Goal: Obtain resource: Download file/media

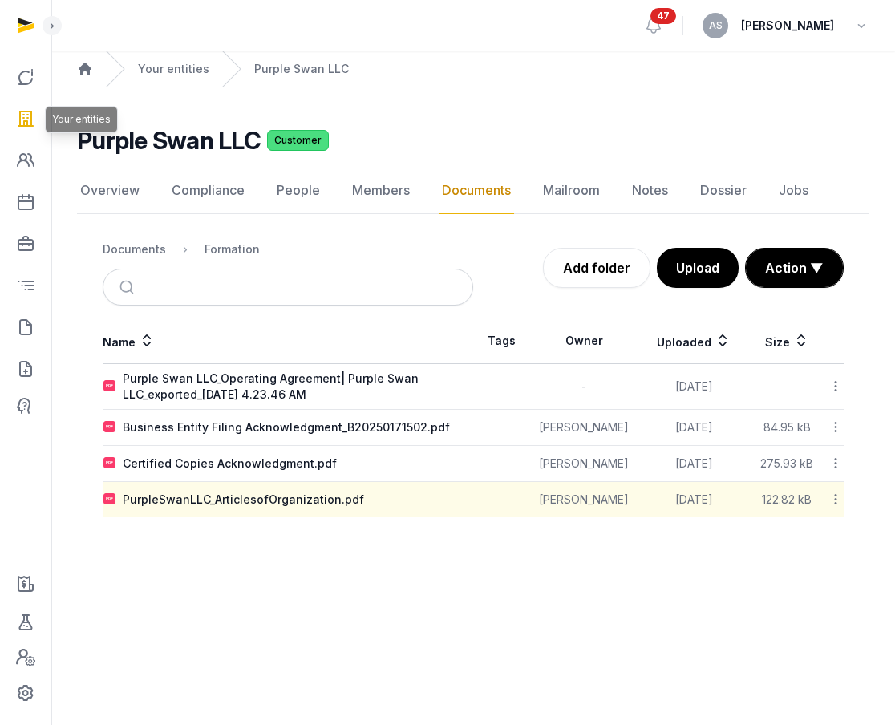
click at [23, 116] on icon at bounding box center [25, 119] width 19 height 26
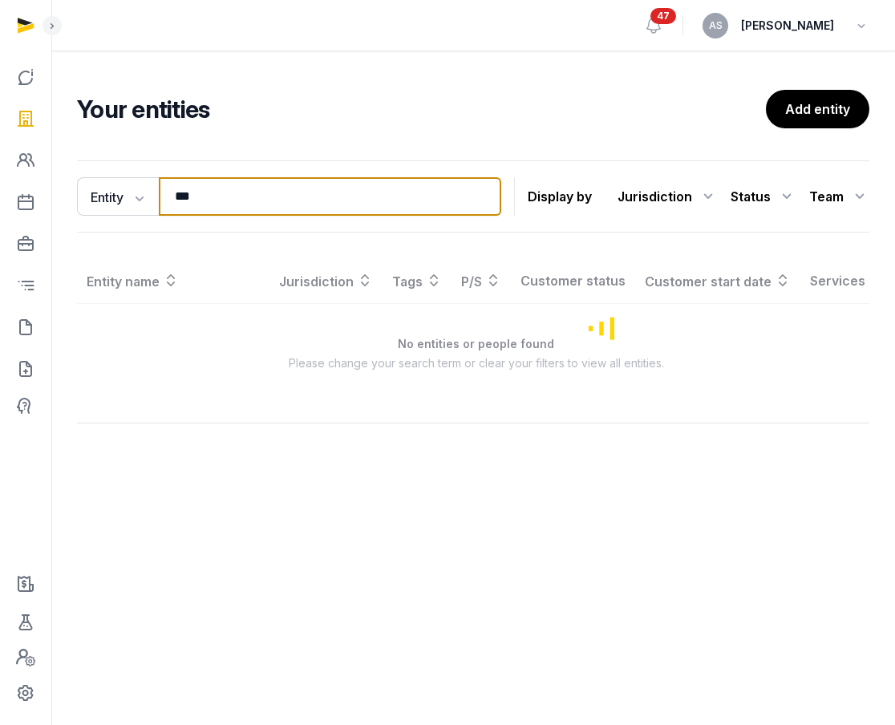
drag, startPoint x: 225, startPoint y: 186, endPoint x: 213, endPoint y: 191, distance: 13.7
click at [213, 191] on input "***" at bounding box center [330, 196] width 343 height 39
type input "*"
click at [352, 205] on input "*****" at bounding box center [330, 196] width 343 height 39
type input "******"
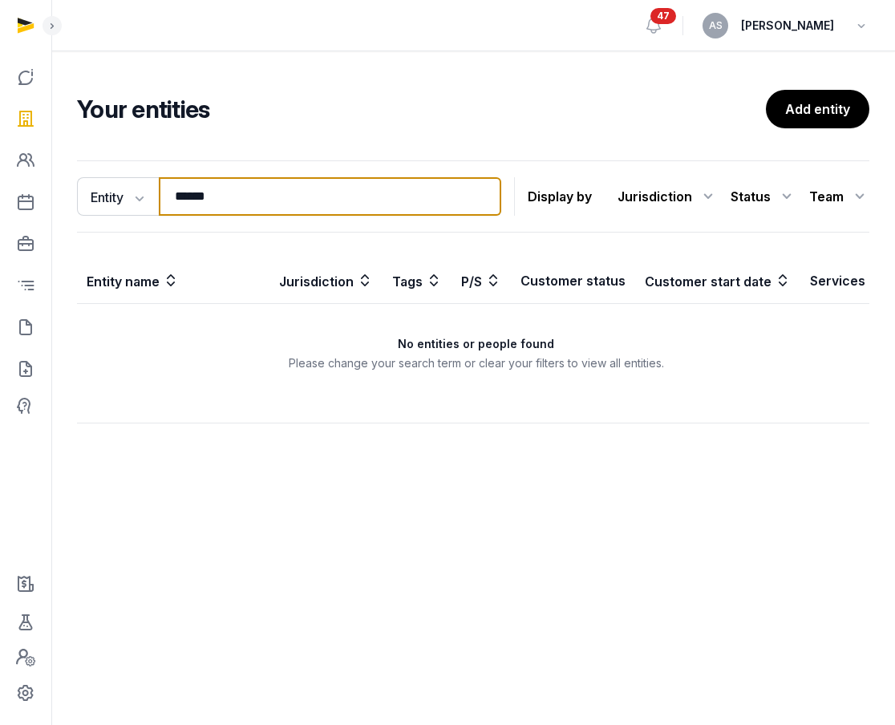
click at [306, 204] on input "******" at bounding box center [330, 196] width 343 height 39
type input "*****"
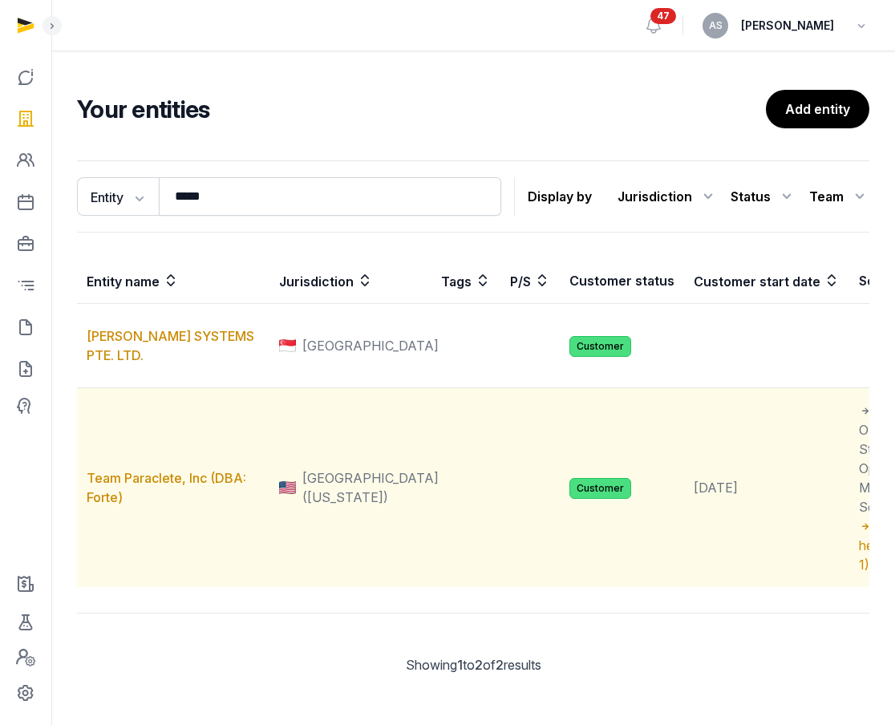
click at [164, 524] on td "Team Paraclete, Inc (DBA: Forte)" at bounding box center [173, 488] width 193 height 200
click at [164, 505] on link "Team Paraclete, Inc (DBA: Forte)" at bounding box center [167, 487] width 160 height 35
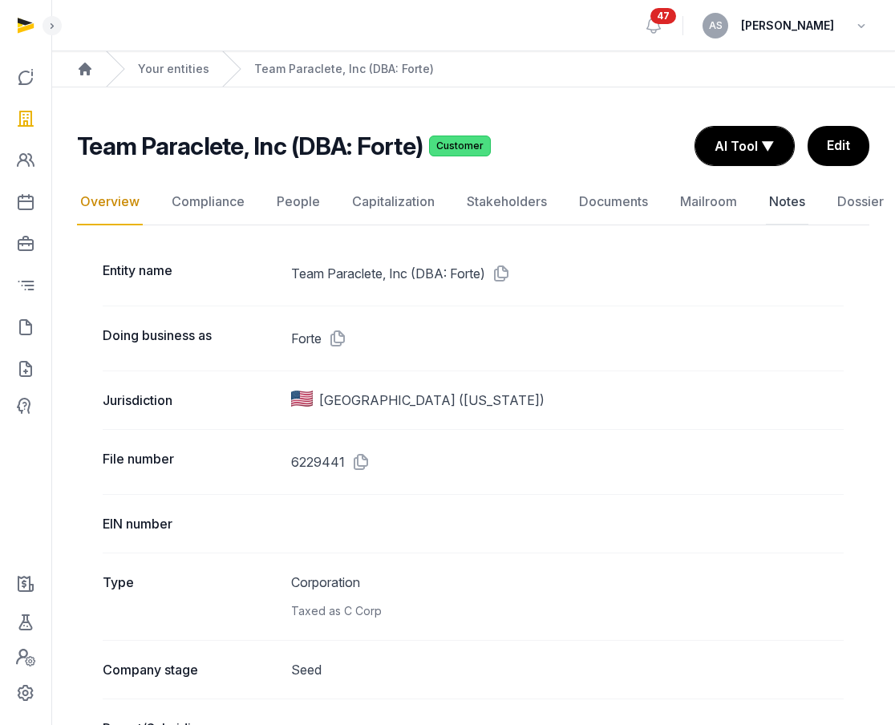
click at [784, 201] on link "Notes" at bounding box center [787, 202] width 43 height 47
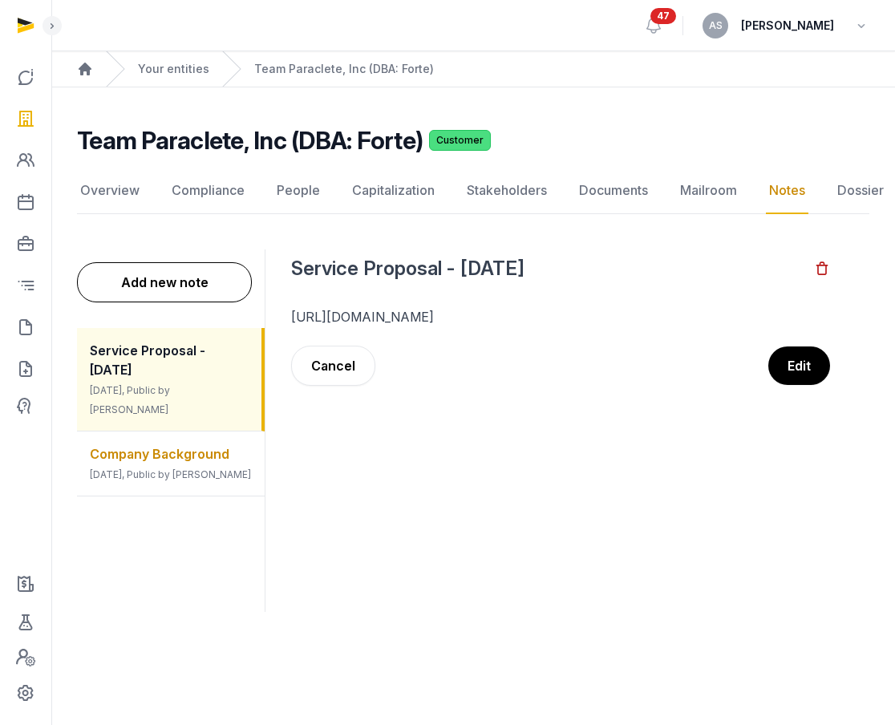
click at [194, 448] on div "Company Background 2 weeks ago, Public by Helen Foo" at bounding box center [171, 464] width 188 height 64
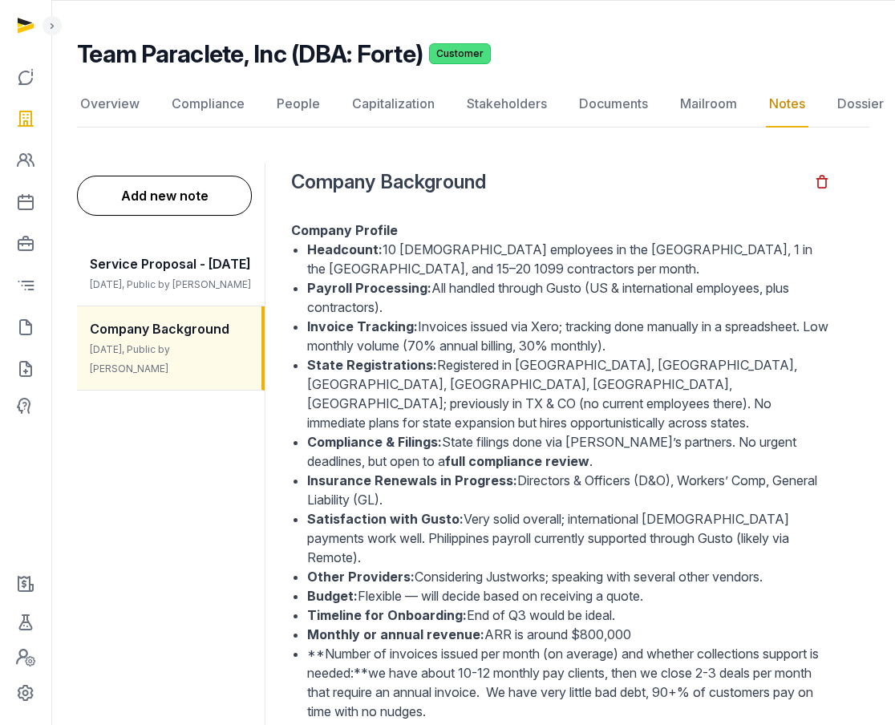
scroll to position [106, 0]
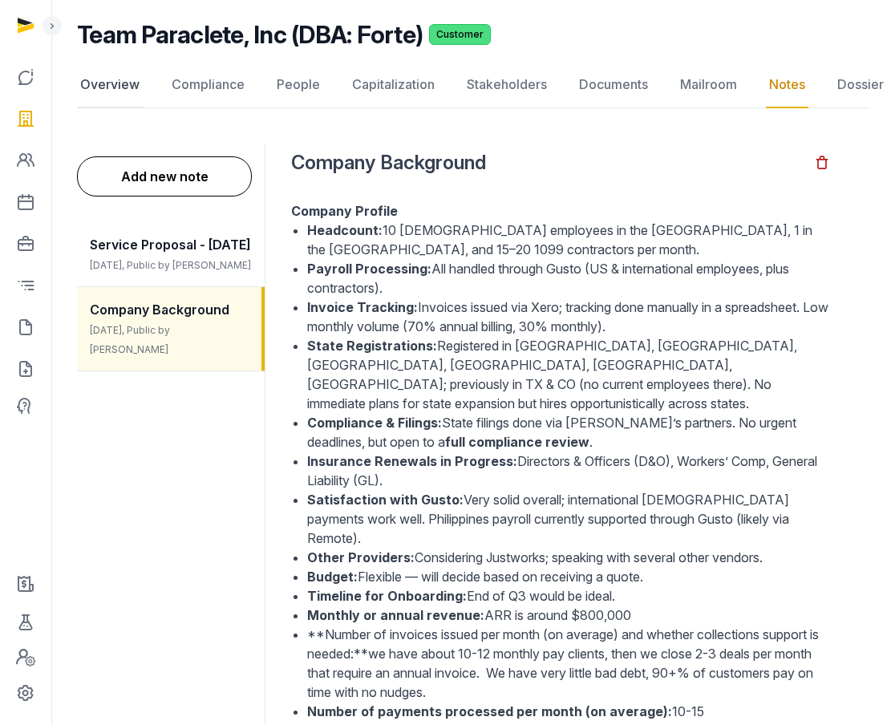
click at [137, 82] on link "Overview" at bounding box center [110, 85] width 66 height 47
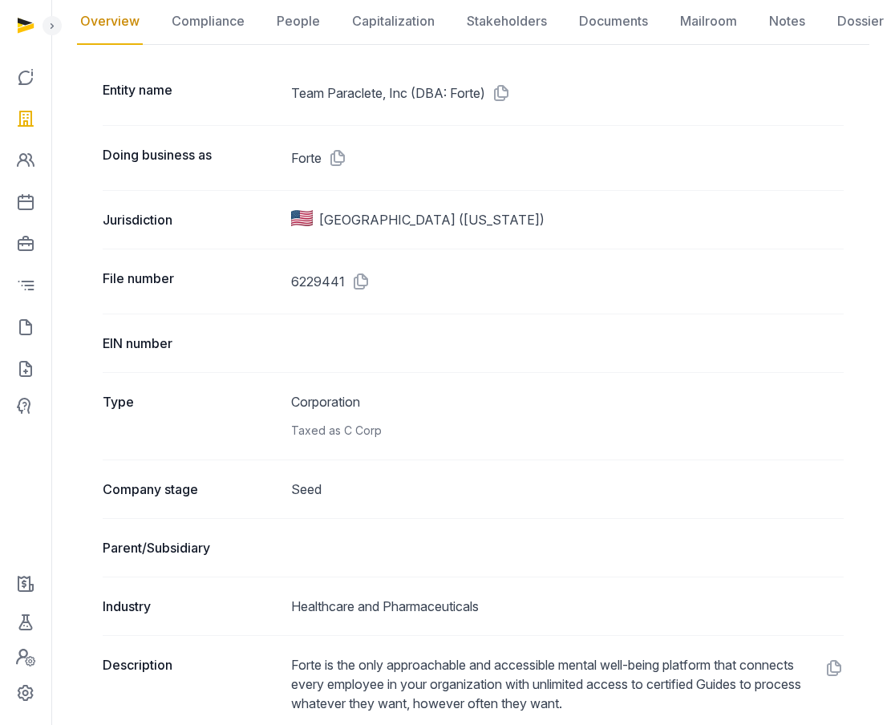
scroll to position [176, 0]
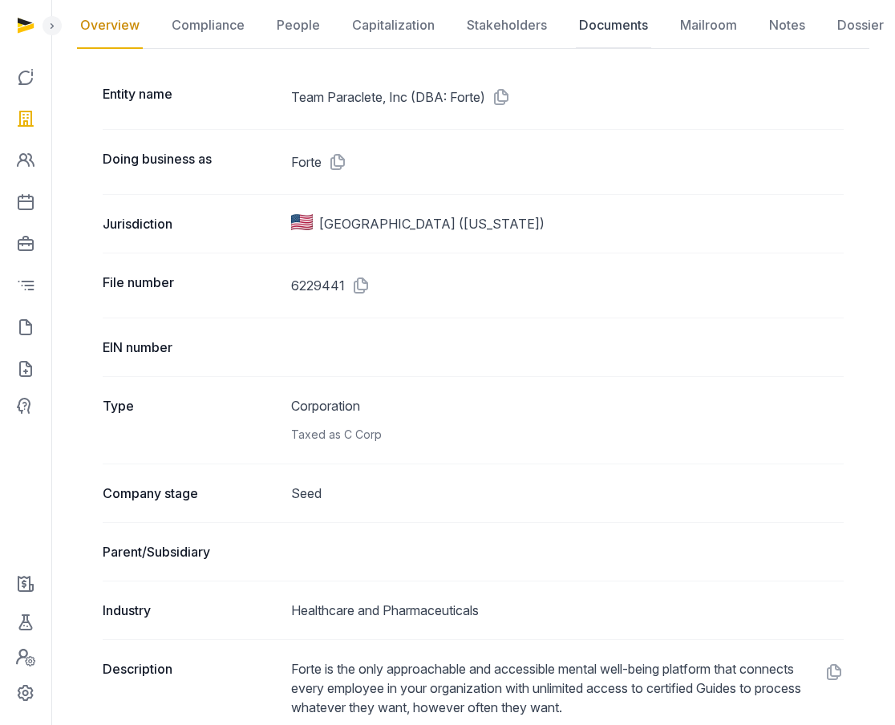
click at [616, 29] on link "Documents" at bounding box center [613, 25] width 75 height 47
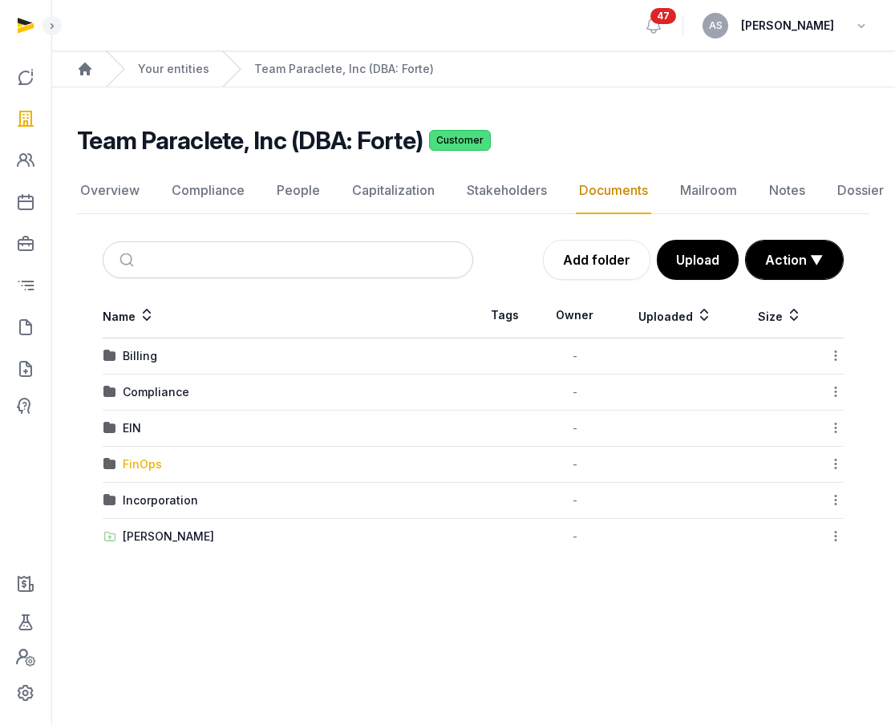
click at [141, 467] on div "FinOps" at bounding box center [142, 464] width 39 height 16
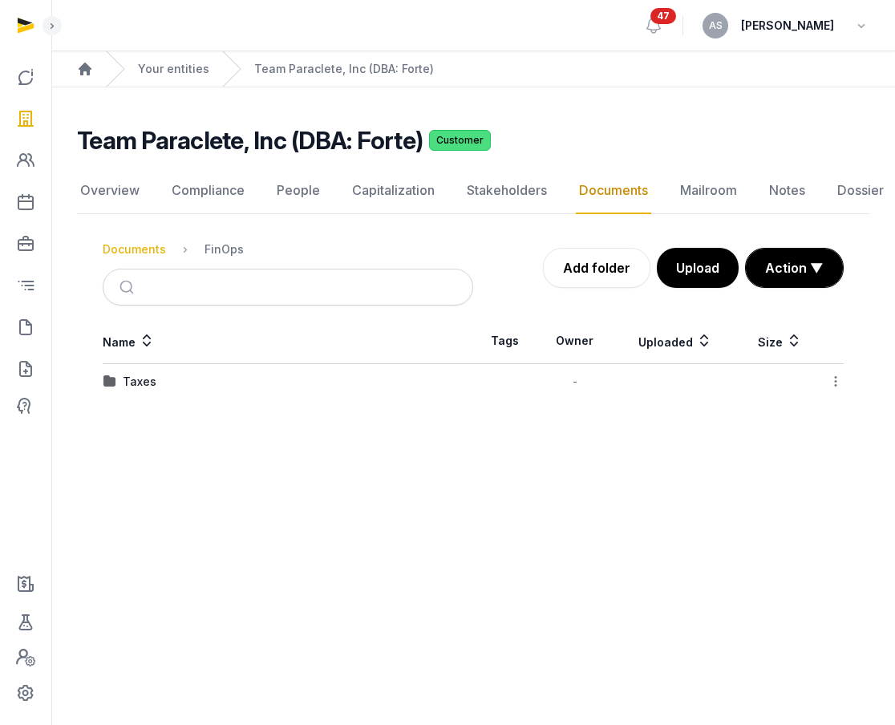
click at [136, 246] on div "Documents" at bounding box center [134, 249] width 63 height 16
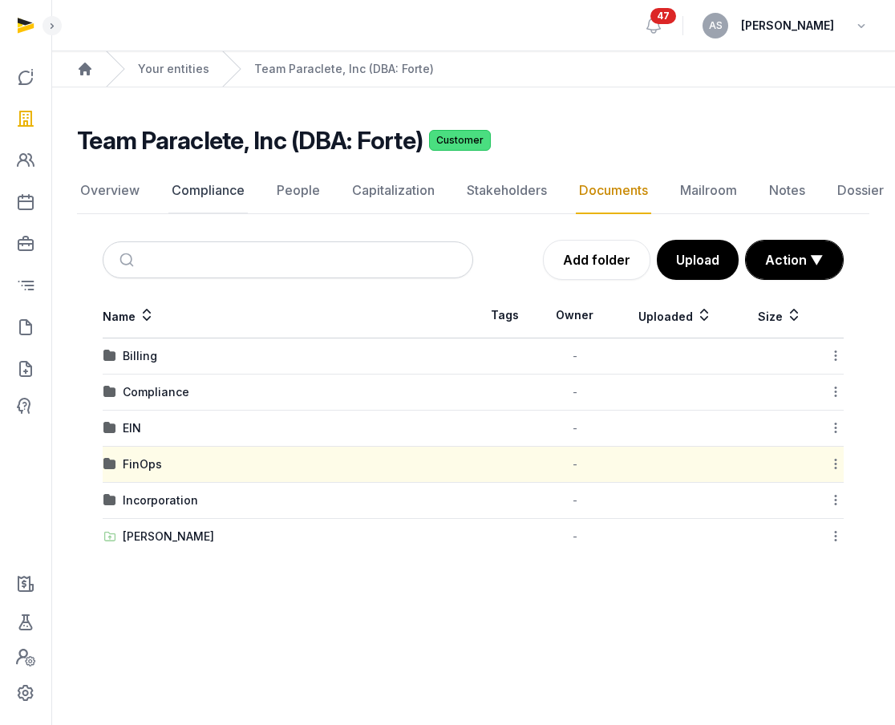
click at [192, 184] on link "Compliance" at bounding box center [207, 191] width 79 height 47
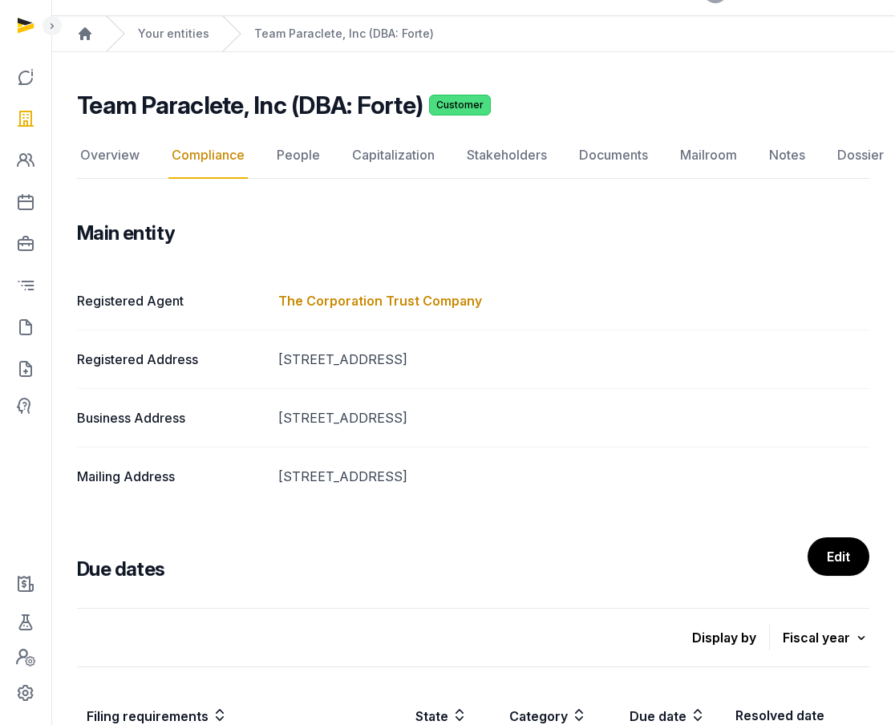
scroll to position [34, 0]
click at [613, 157] on link "Documents" at bounding box center [613, 156] width 75 height 47
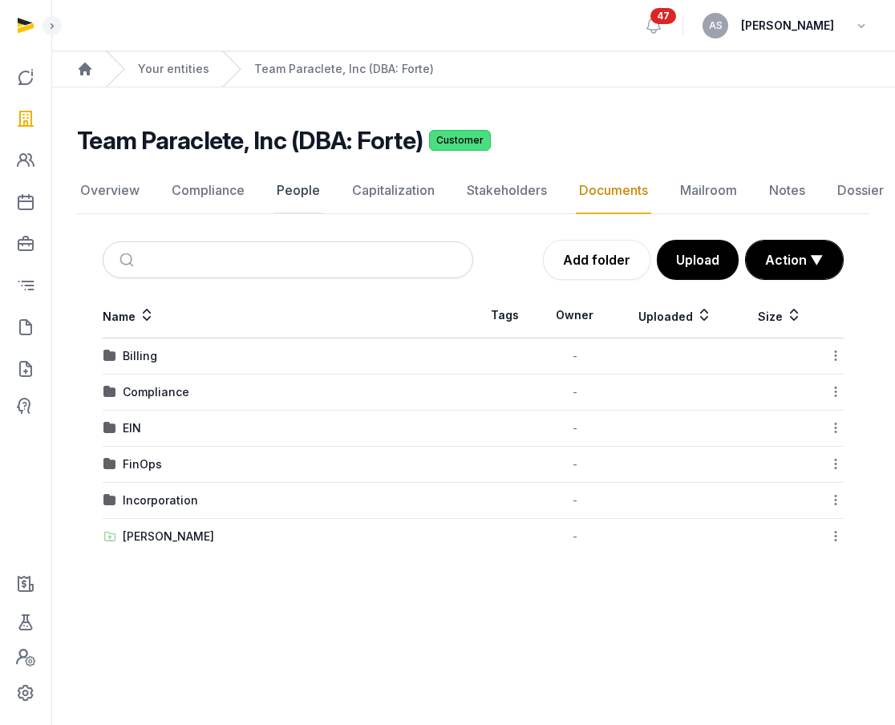
click at [279, 172] on link "People" at bounding box center [299, 191] width 50 height 47
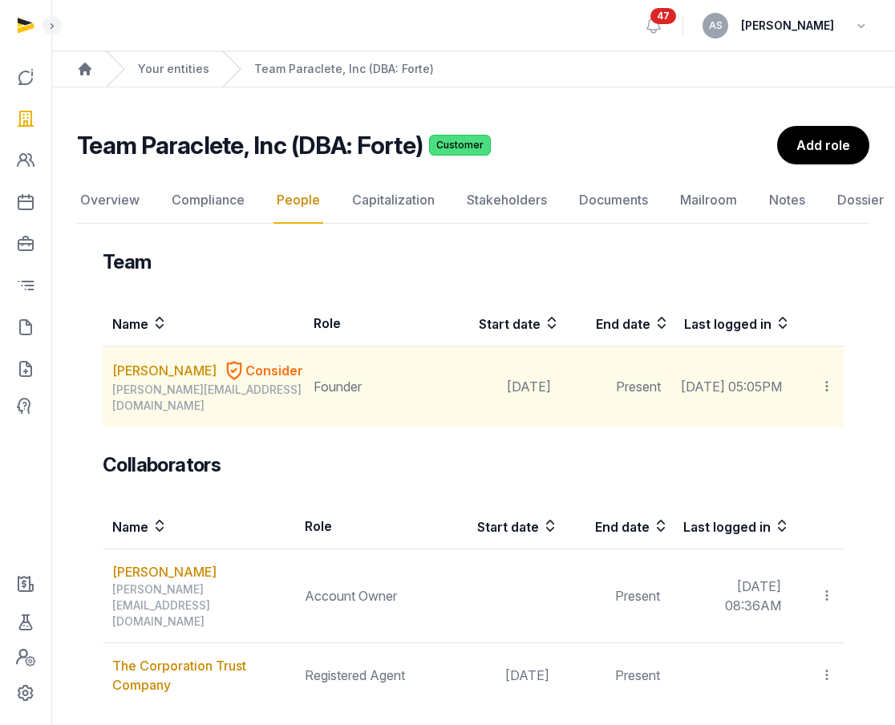
click at [245, 372] on span "Consider" at bounding box center [274, 370] width 58 height 19
click at [821, 378] on icon at bounding box center [827, 386] width 14 height 17
click at [780, 455] on span "Edit role" at bounding box center [795, 462] width 47 height 16
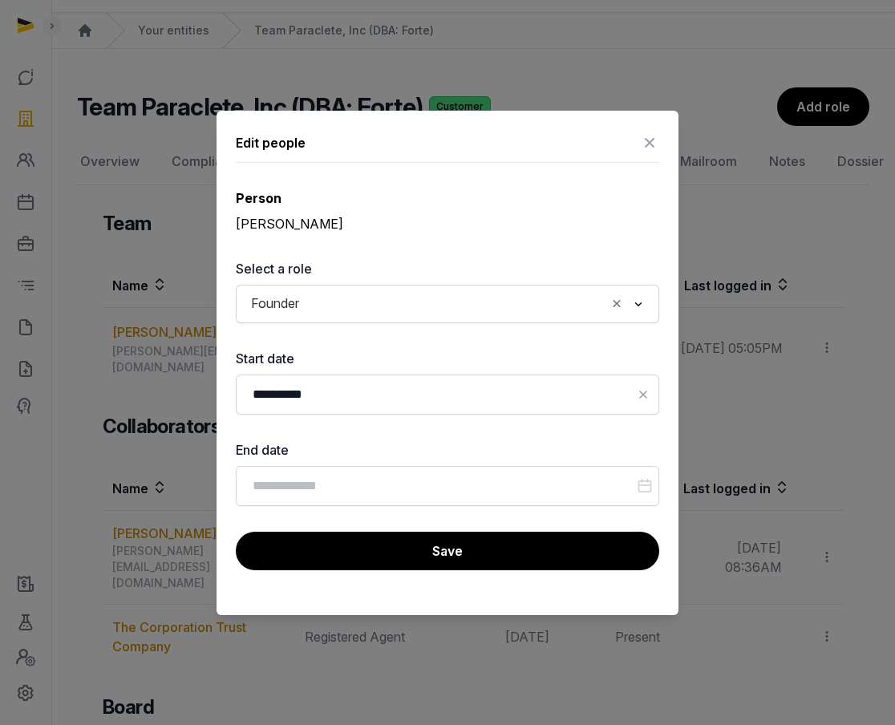
scroll to position [188, 0]
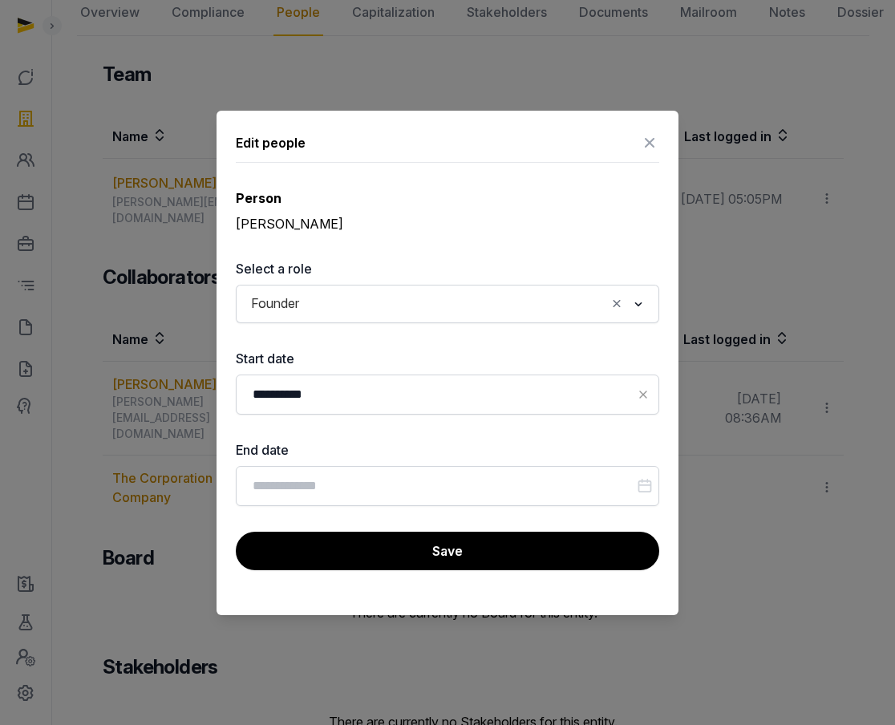
click at [651, 136] on icon at bounding box center [649, 143] width 19 height 26
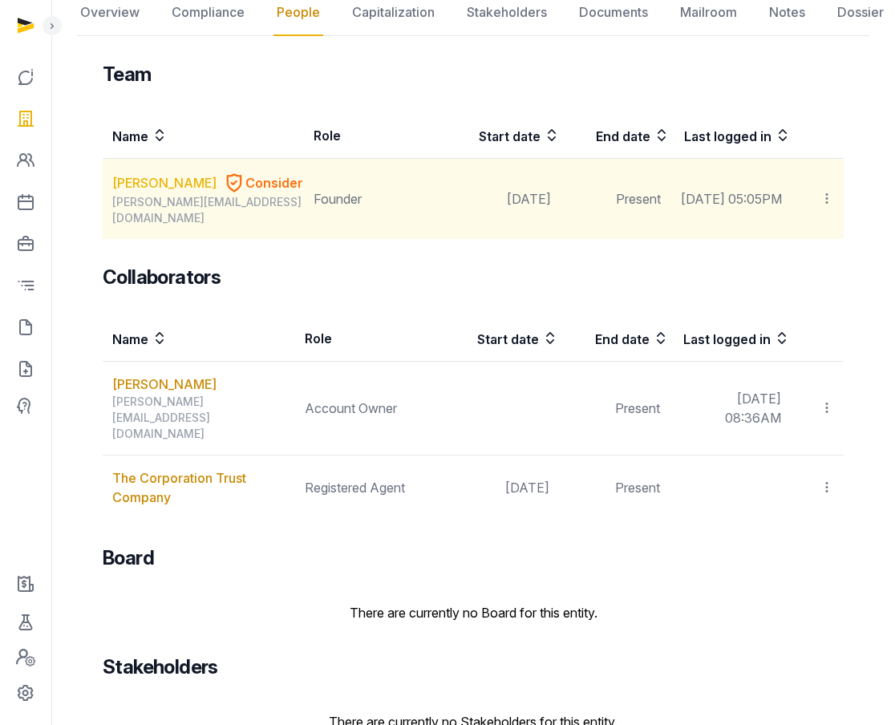
click at [156, 180] on link "William Norvell" at bounding box center [164, 182] width 104 height 19
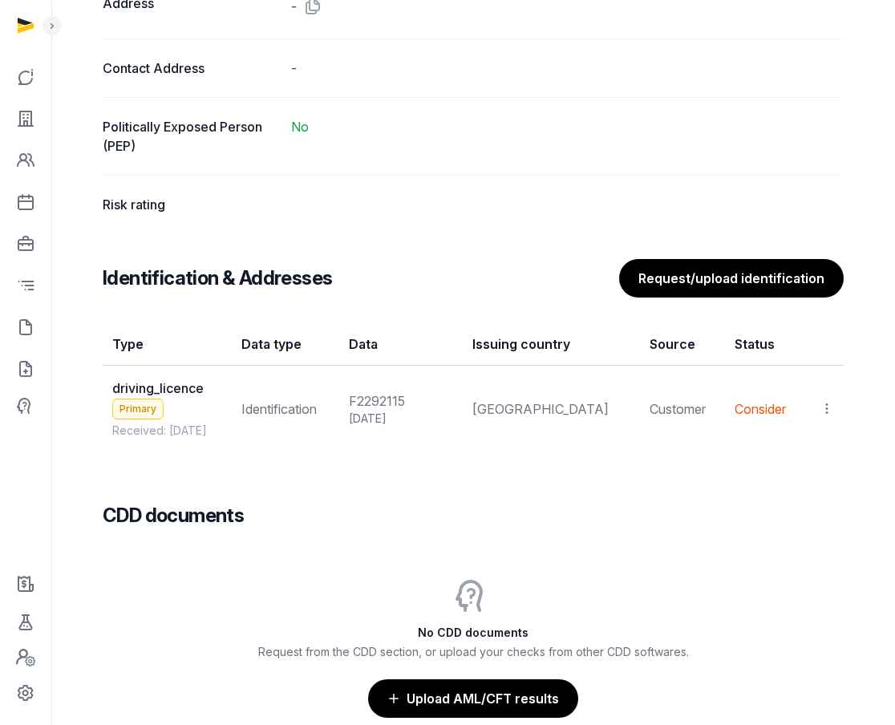
scroll to position [1158, 0]
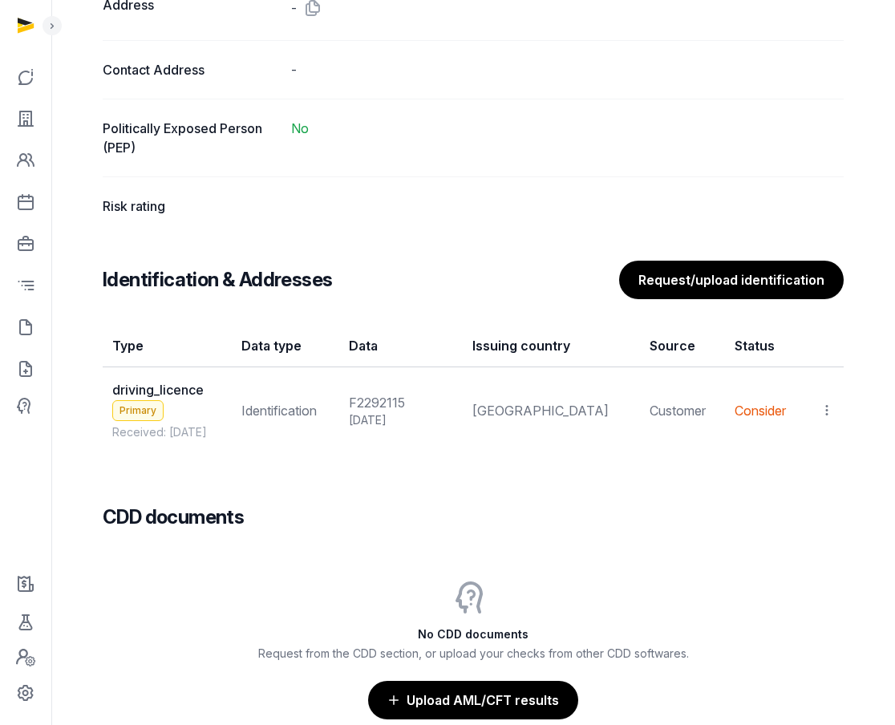
click at [821, 414] on icon at bounding box center [827, 410] width 14 height 17
click at [793, 460] on div "View" at bounding box center [756, 454] width 155 height 32
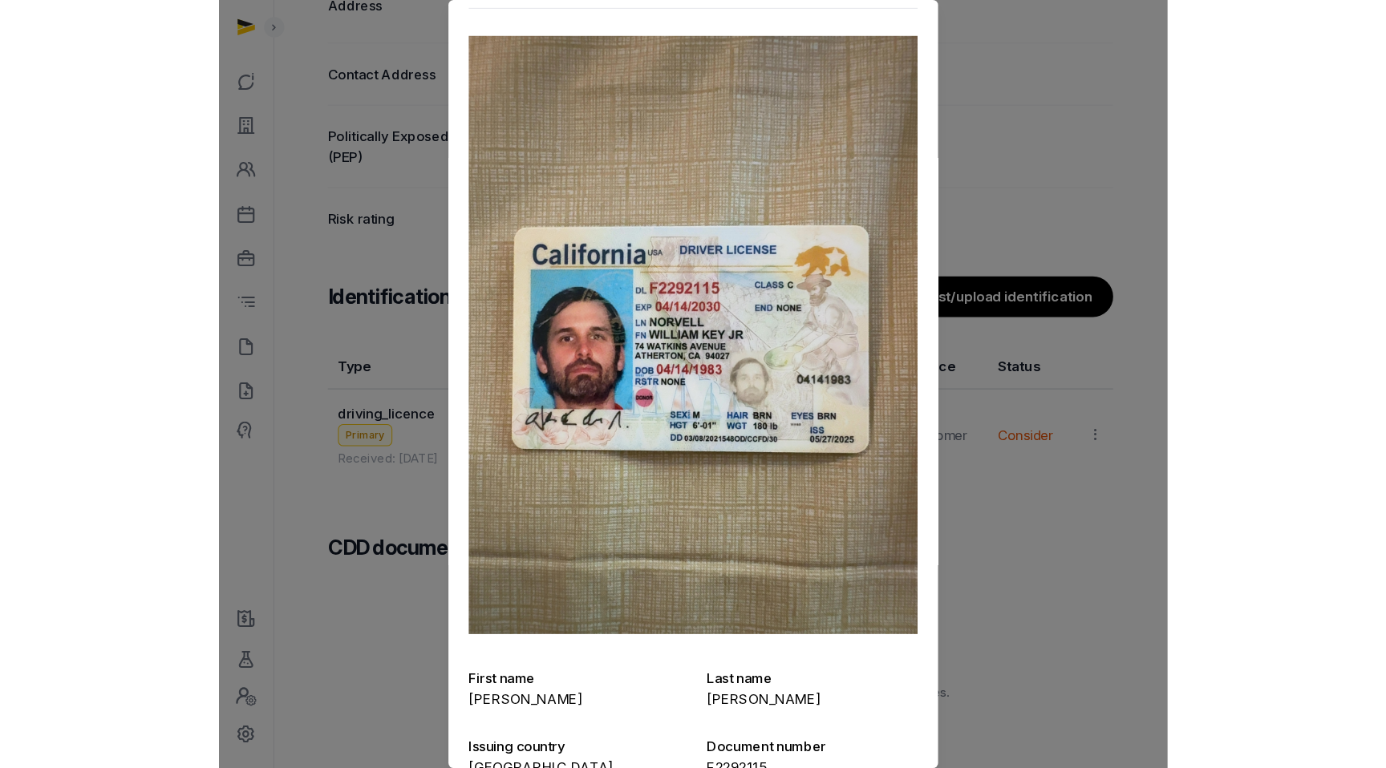
scroll to position [0, 0]
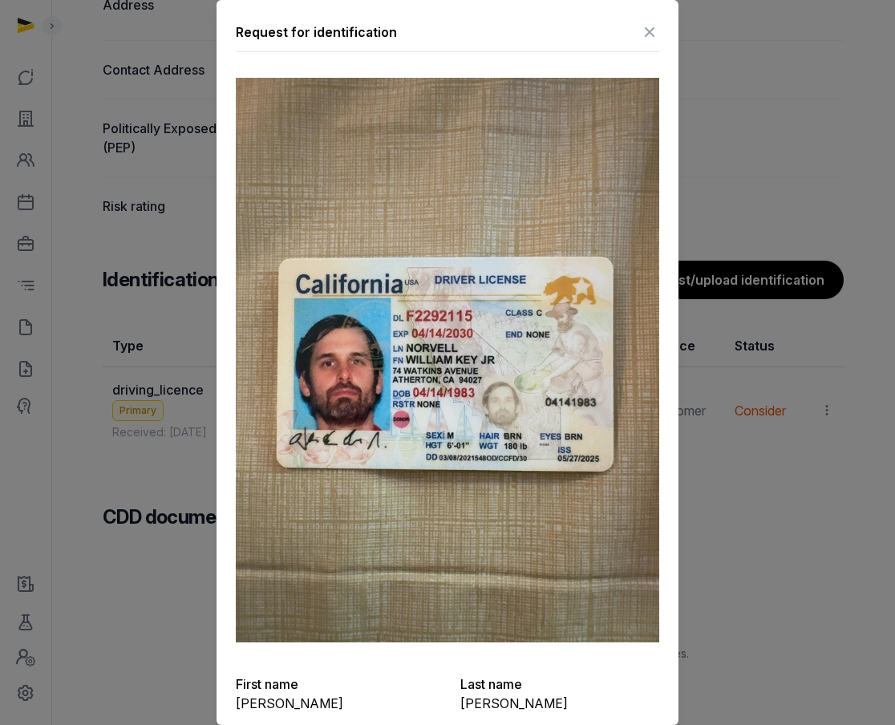
click at [647, 30] on icon at bounding box center [649, 32] width 19 height 26
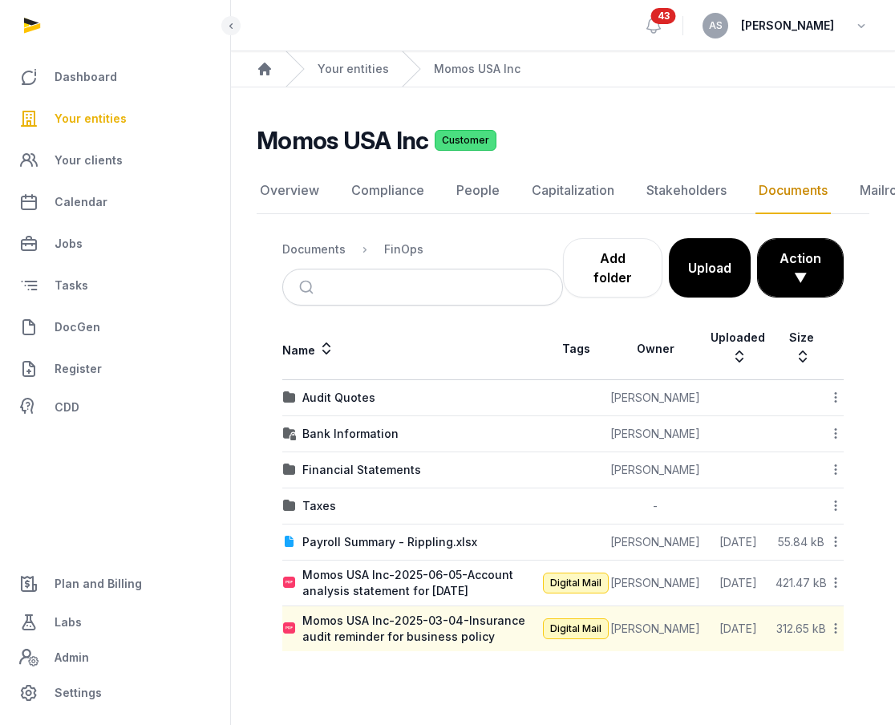
click at [89, 114] on span "Your entities" at bounding box center [91, 118] width 72 height 19
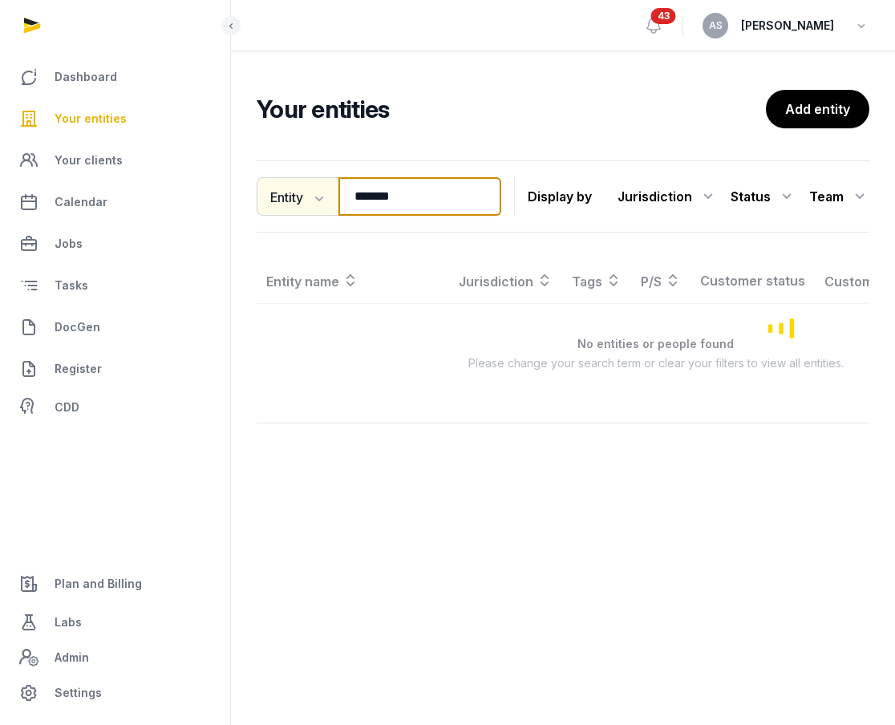
drag, startPoint x: 420, startPoint y: 200, endPoint x: 264, endPoint y: 199, distance: 155.6
click at [264, 199] on div "Entity Entity People Tags Services ******* Search" at bounding box center [379, 196] width 245 height 39
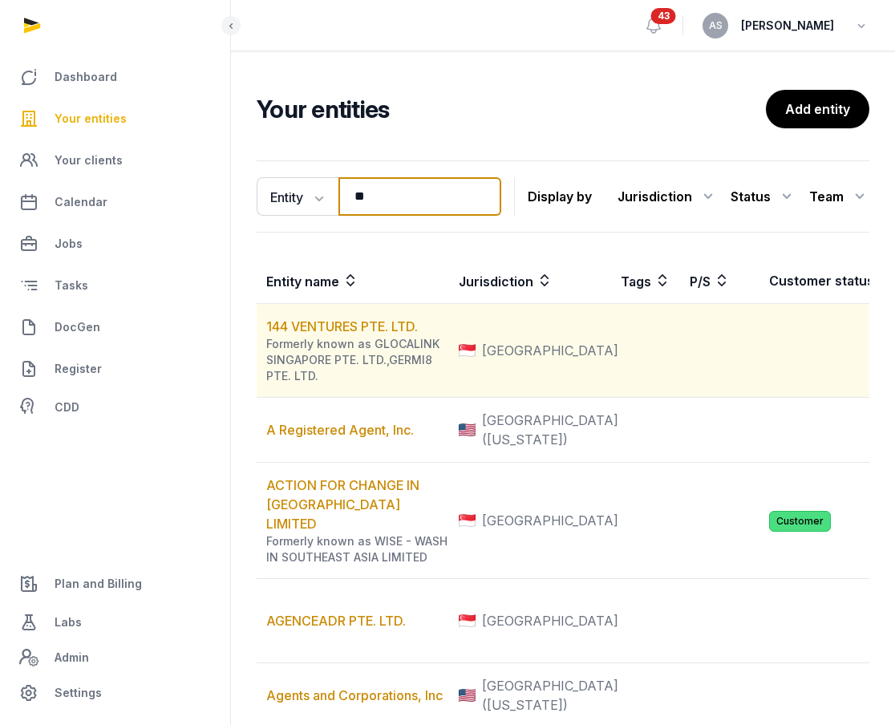
type input "*"
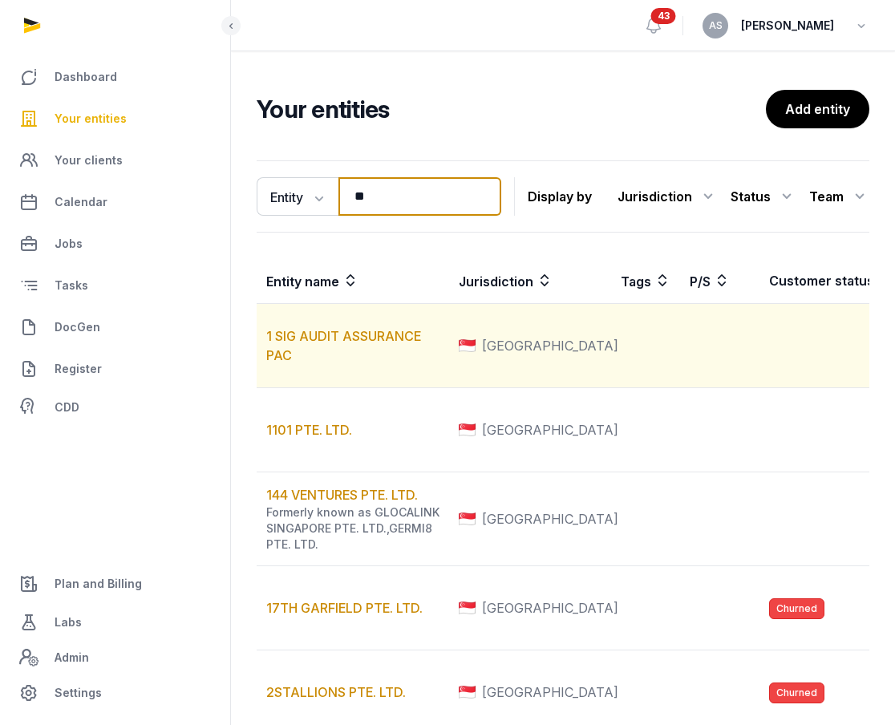
type input "*"
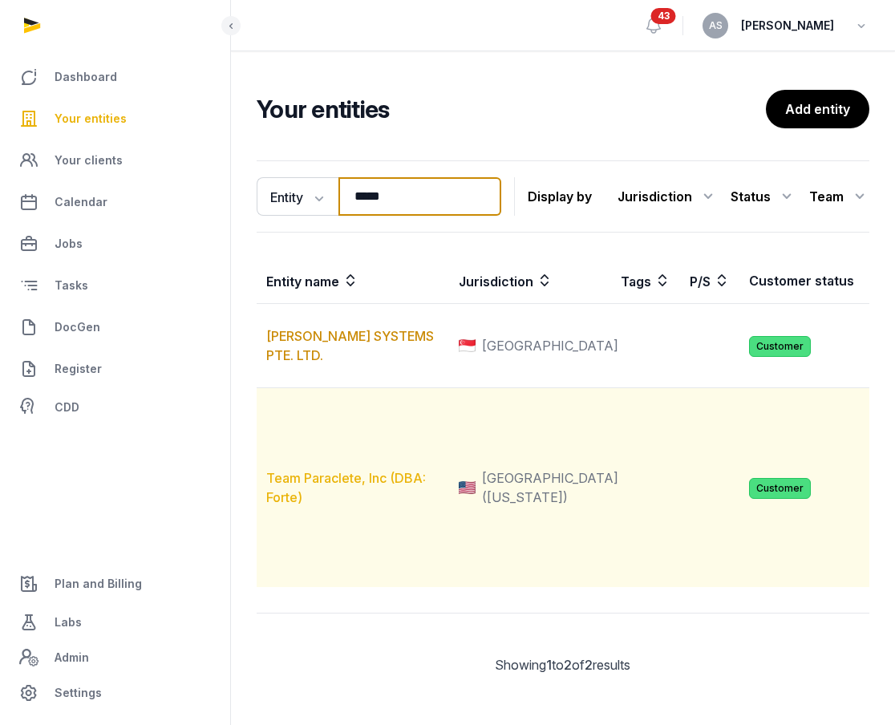
type input "*****"
click at [318, 505] on link "Team Paraclete, Inc (DBA: Forte)" at bounding box center [346, 487] width 160 height 35
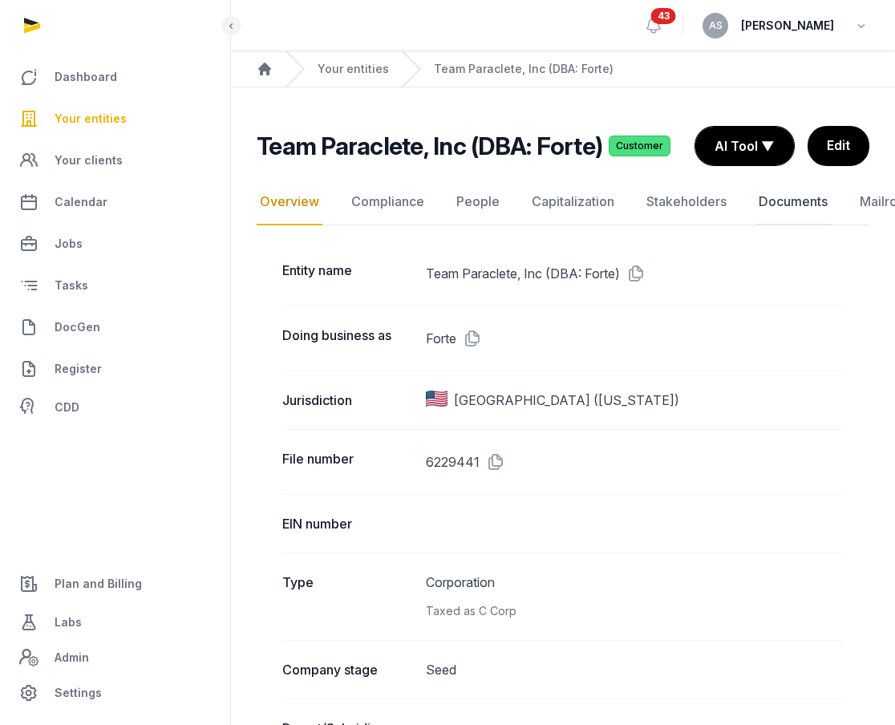
click at [780, 193] on link "Documents" at bounding box center [793, 202] width 75 height 47
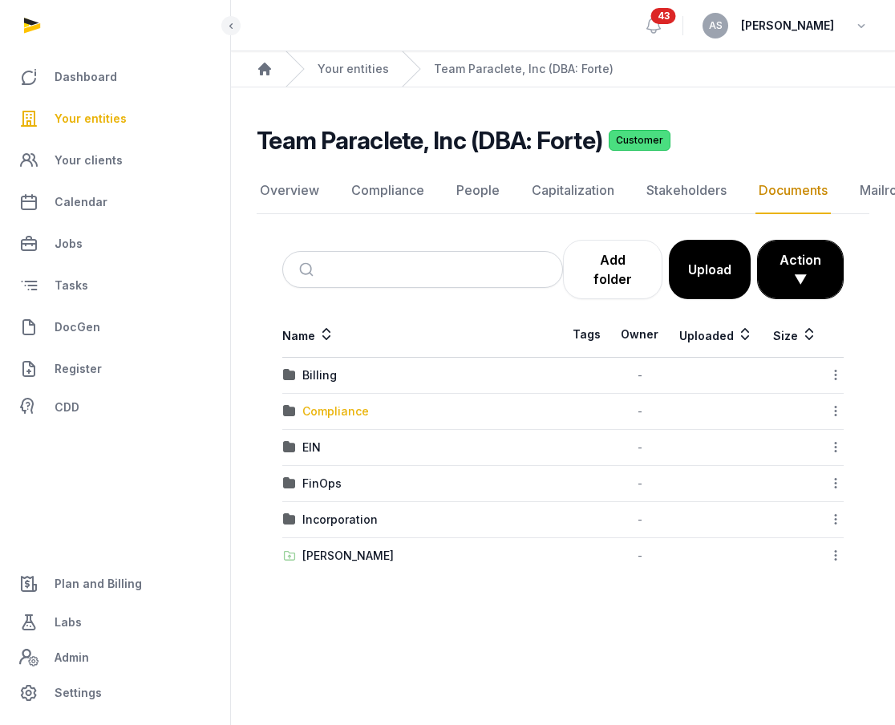
click at [336, 411] on div "Compliance" at bounding box center [335, 411] width 67 height 16
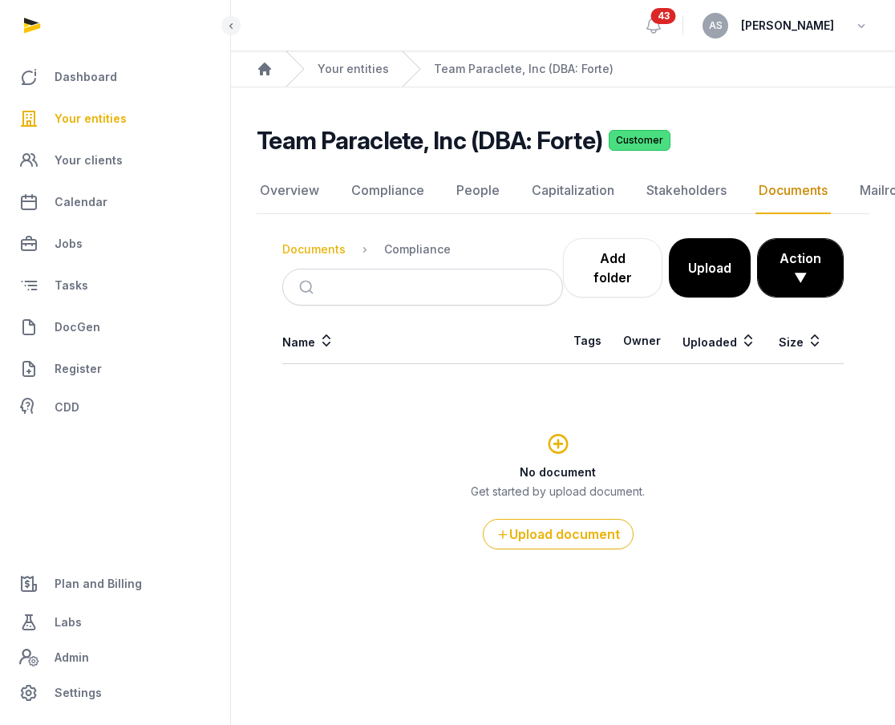
click at [326, 246] on div "Documents" at bounding box center [313, 249] width 63 height 16
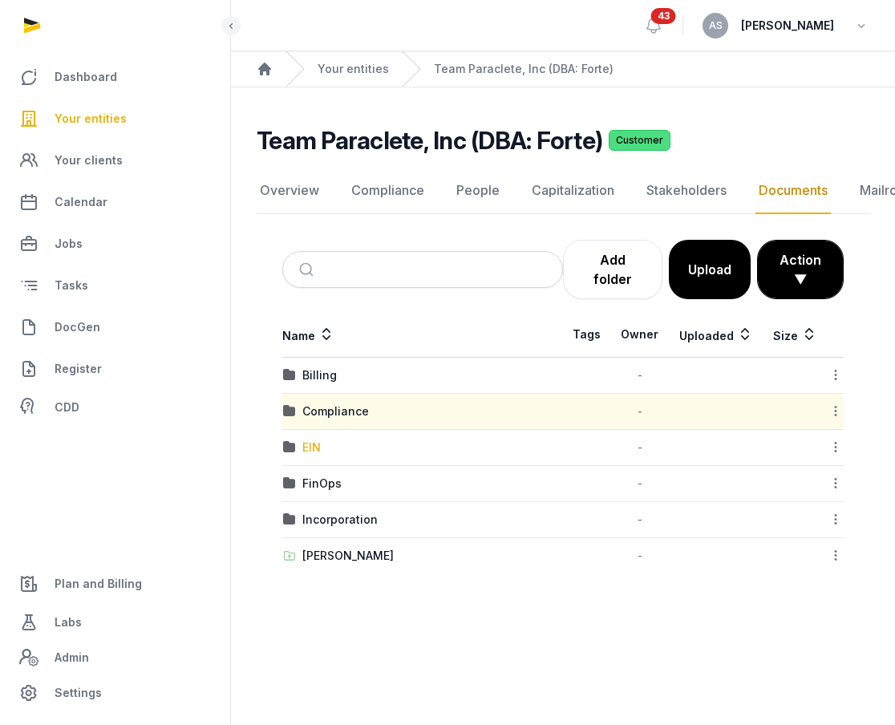
click at [310, 448] on div "EIN" at bounding box center [311, 448] width 18 height 16
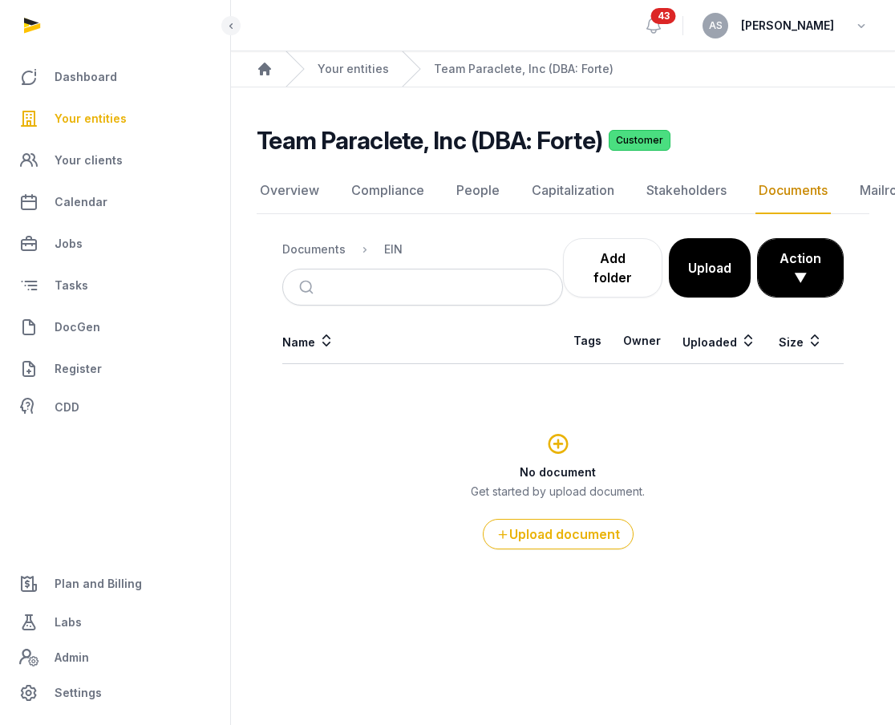
click at [329, 240] on ol "Documents EIN" at bounding box center [342, 249] width 120 height 19
click at [316, 251] on div "Documents" at bounding box center [313, 249] width 63 height 16
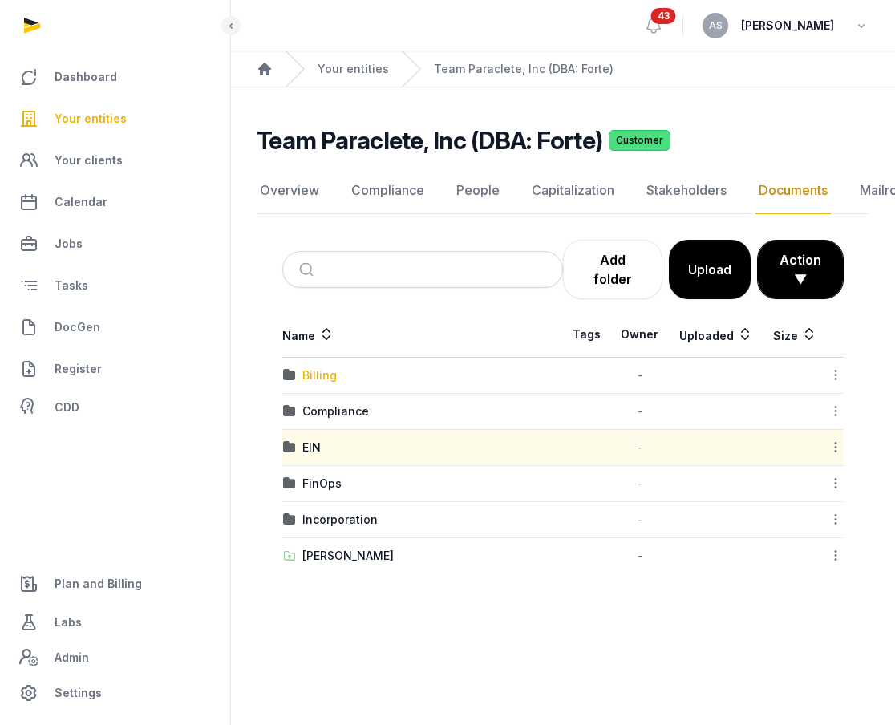
click at [324, 371] on div "Billing" at bounding box center [319, 375] width 34 height 16
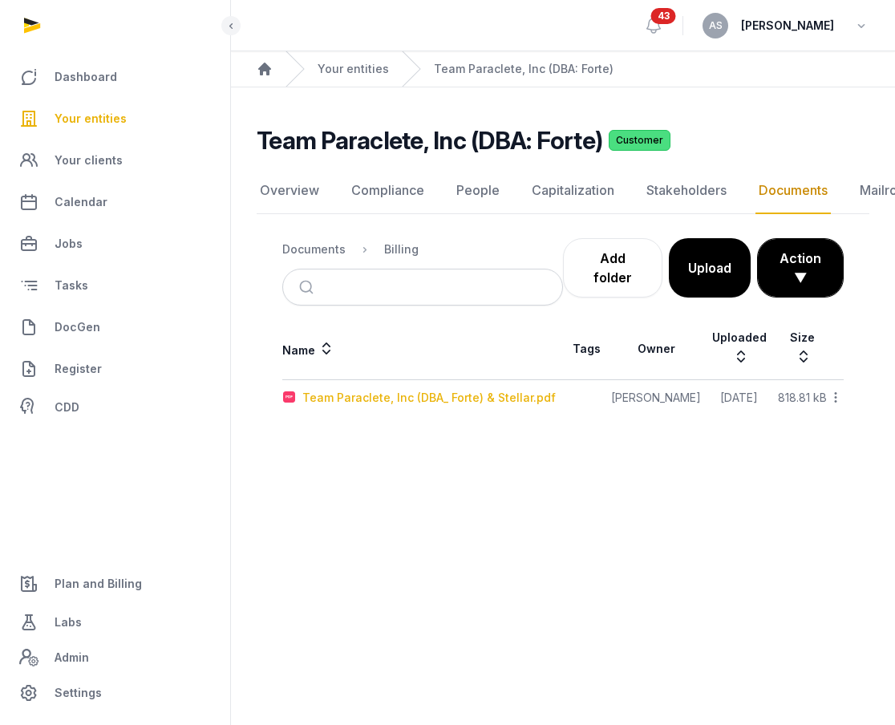
click at [376, 390] on div "Team Paraclete, Inc (DBA_ Forte) & Stellar.pdf" at bounding box center [428, 398] width 253 height 16
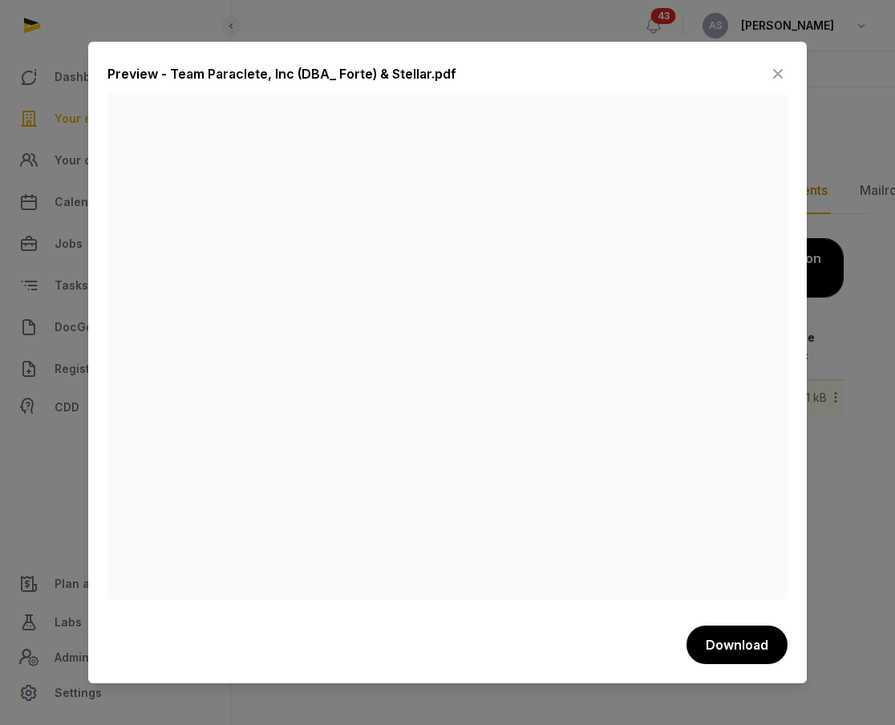
click at [779, 70] on icon at bounding box center [777, 74] width 19 height 26
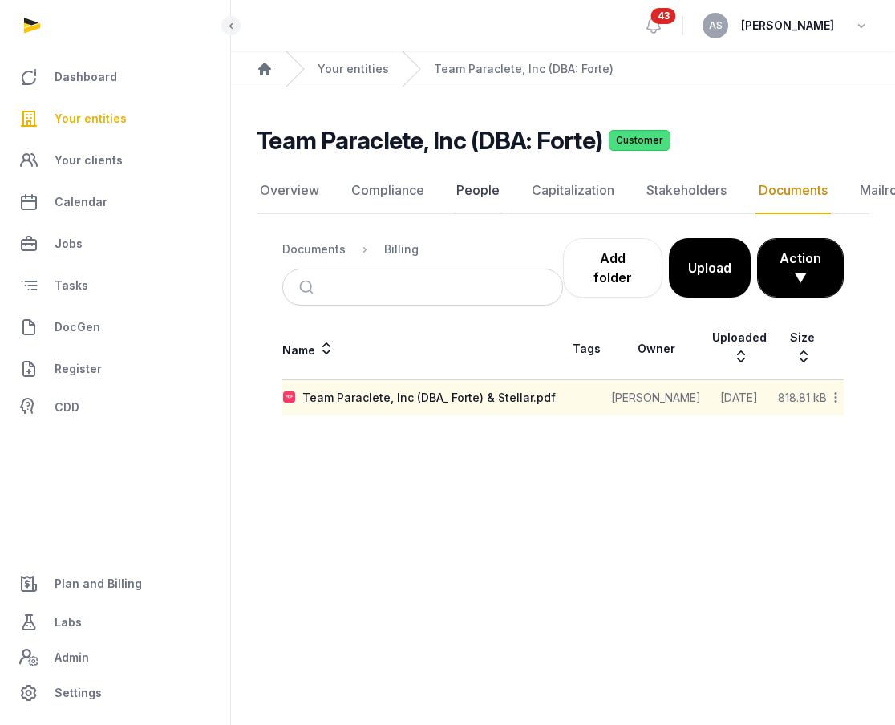
click at [480, 193] on link "People" at bounding box center [478, 191] width 50 height 47
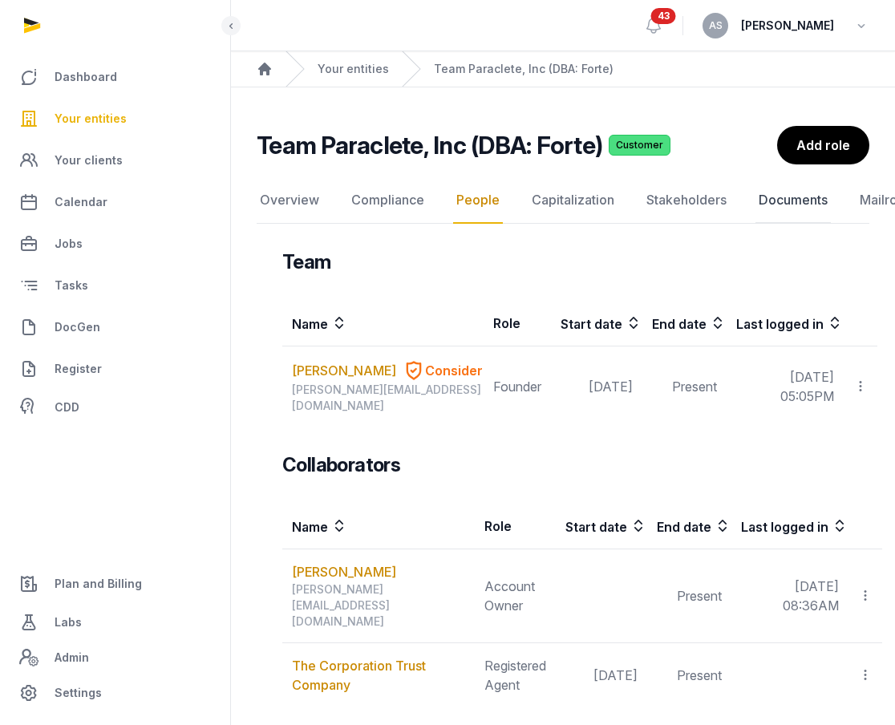
click at [777, 208] on link "Documents" at bounding box center [793, 200] width 75 height 47
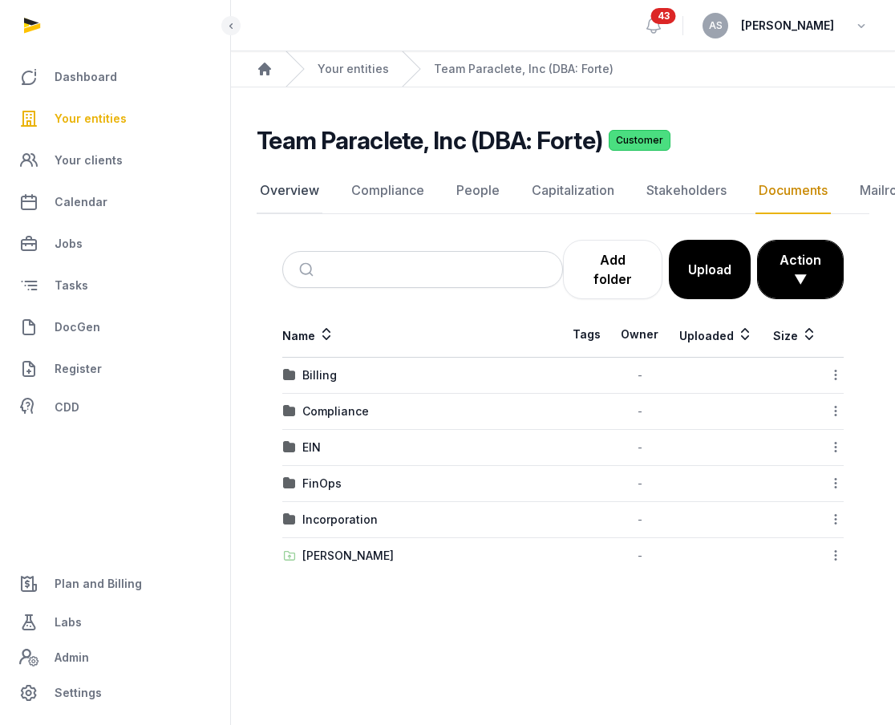
click at [296, 194] on link "Overview" at bounding box center [290, 191] width 66 height 47
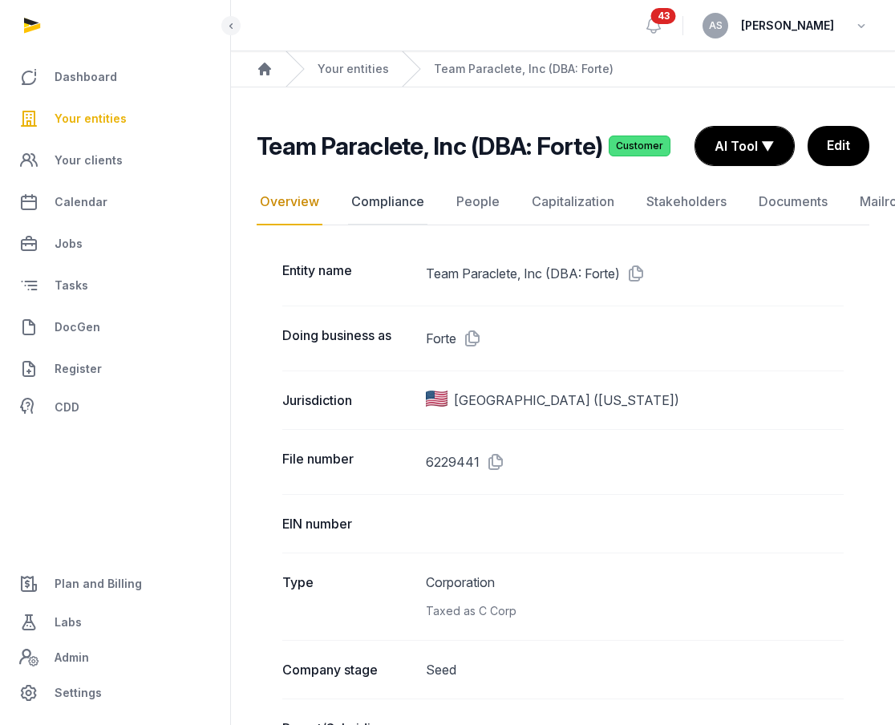
click at [381, 205] on link "Compliance" at bounding box center [387, 202] width 79 height 47
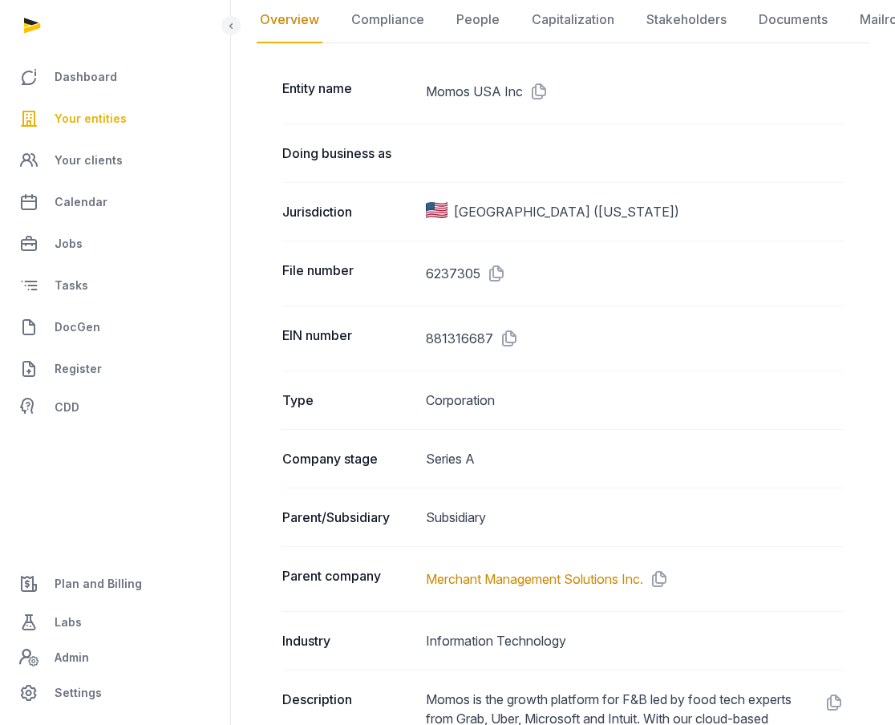
scroll to position [157, 0]
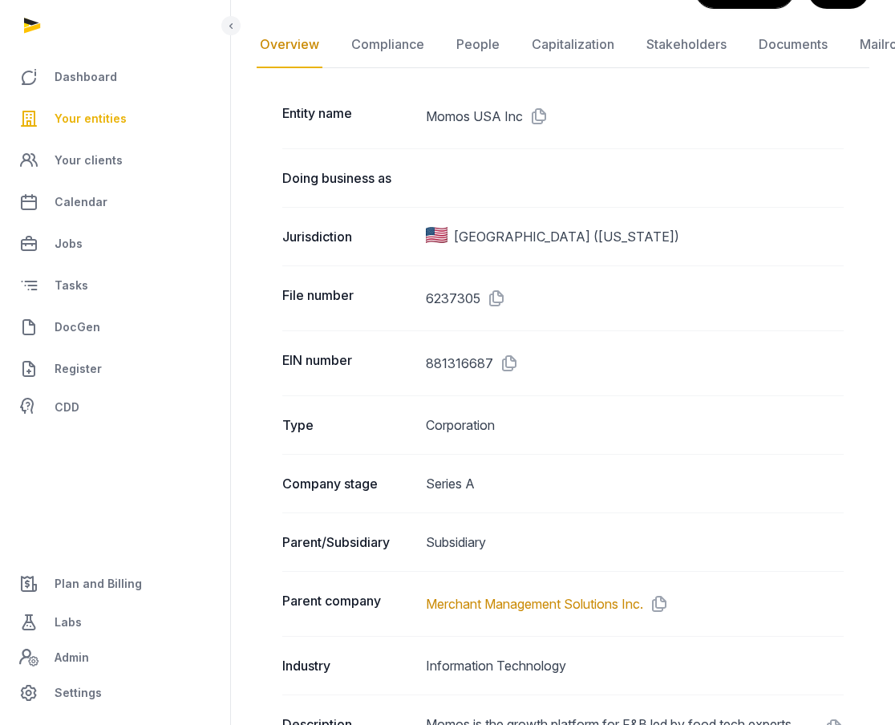
click at [117, 109] on span "Your entities" at bounding box center [91, 118] width 72 height 19
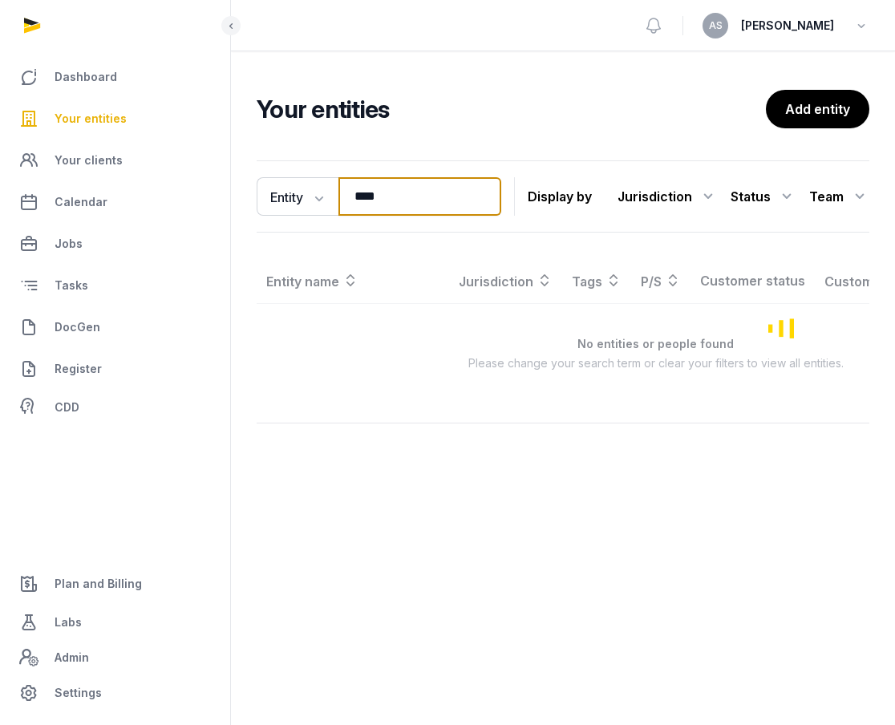
click at [429, 207] on input "****" at bounding box center [419, 196] width 163 height 39
drag, startPoint x: 429, startPoint y: 207, endPoint x: 347, endPoint y: 206, distance: 82.6
click at [347, 206] on input "****" at bounding box center [419, 196] width 163 height 39
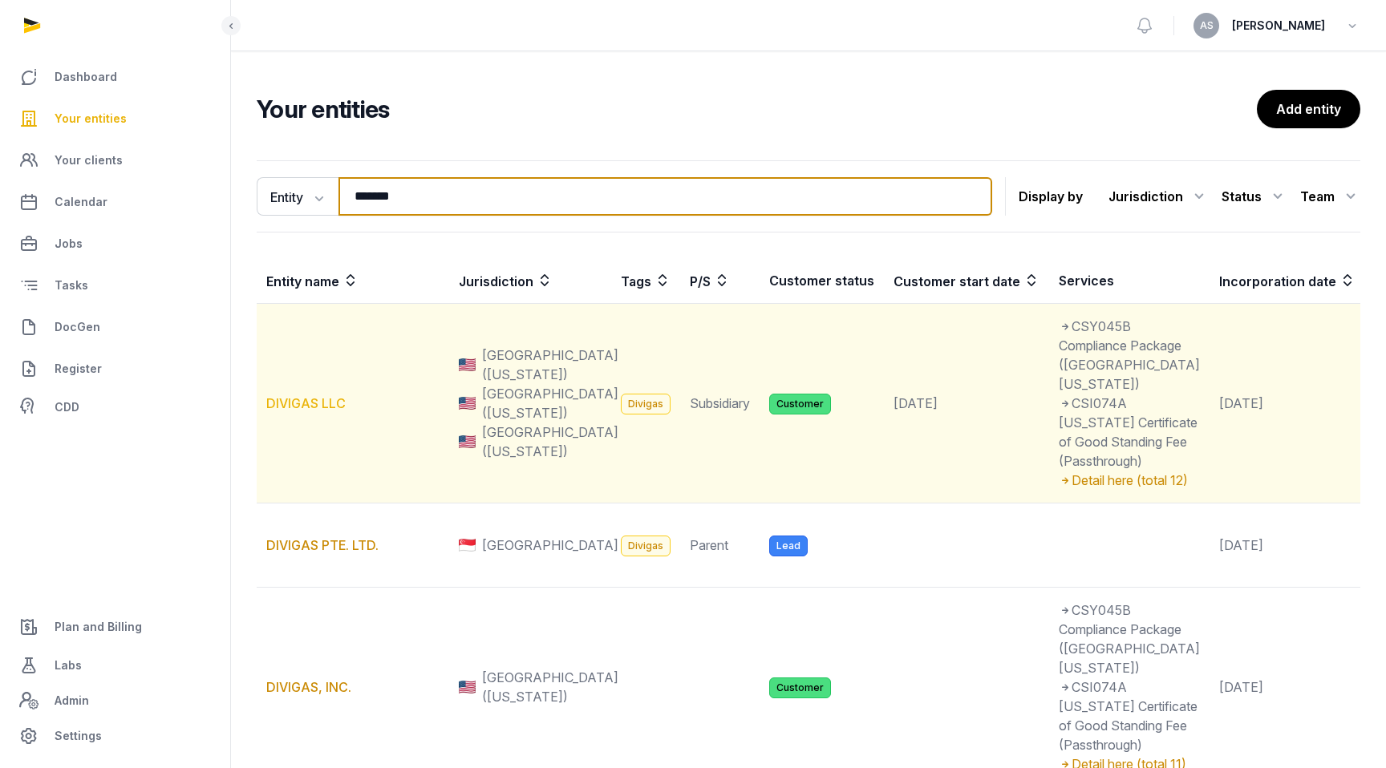
type input "*******"
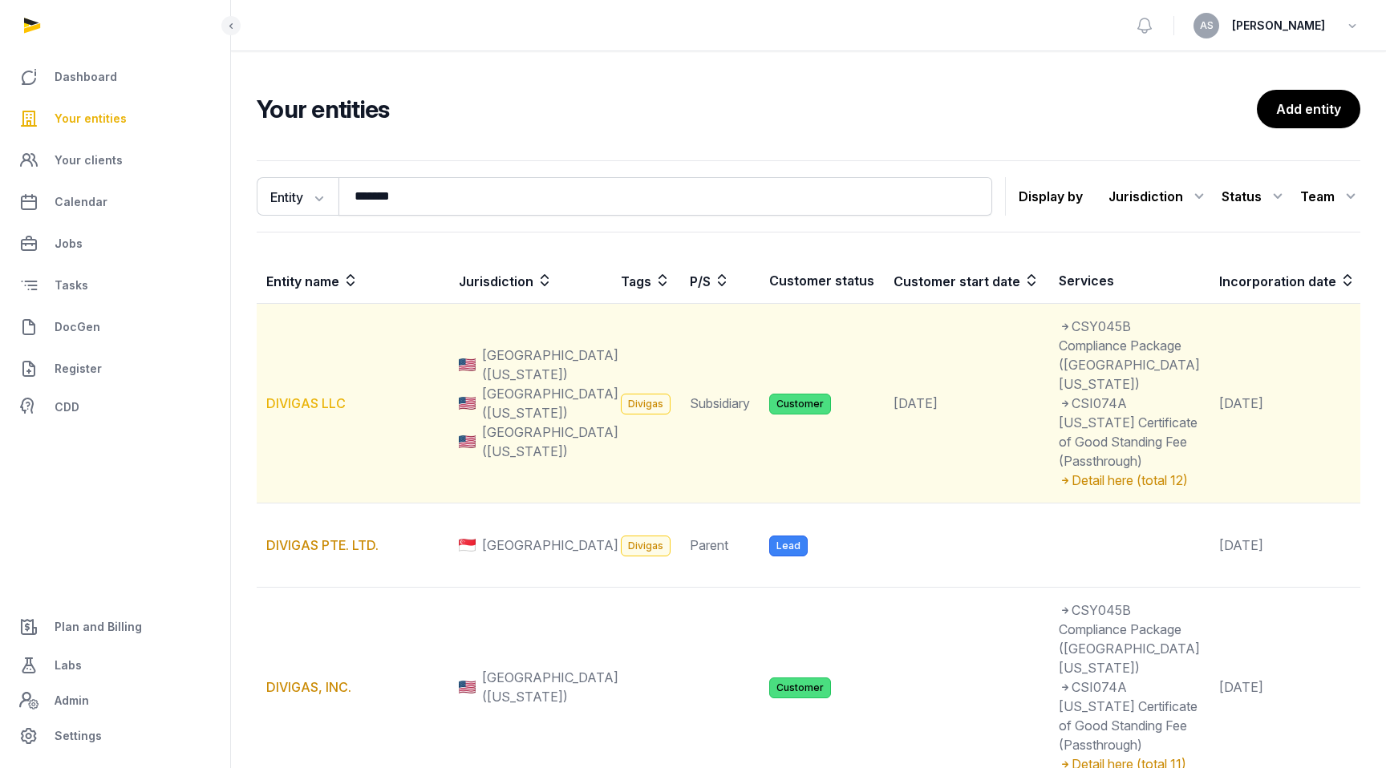
click at [331, 411] on link "DIVIGAS LLC" at bounding box center [305, 403] width 79 height 16
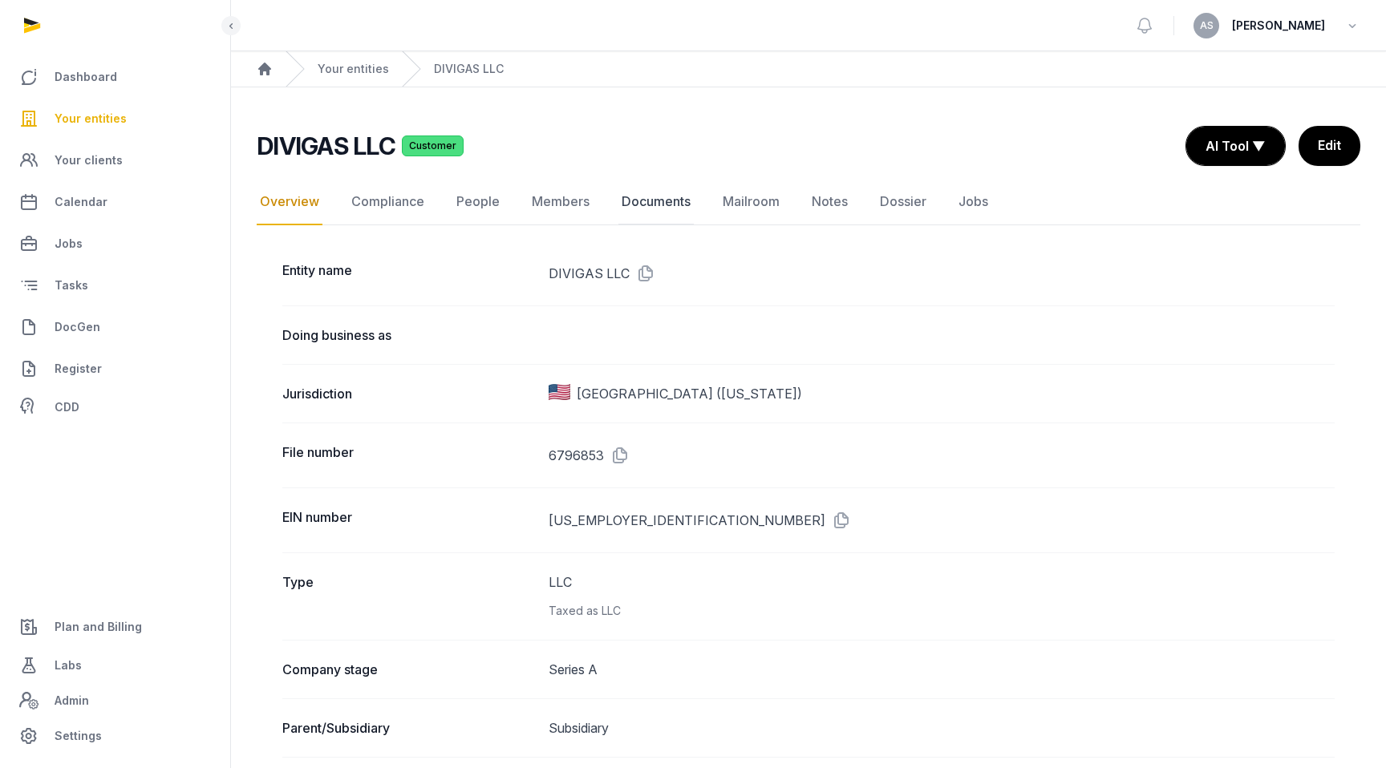
click at [665, 205] on link "Documents" at bounding box center [655, 202] width 75 height 47
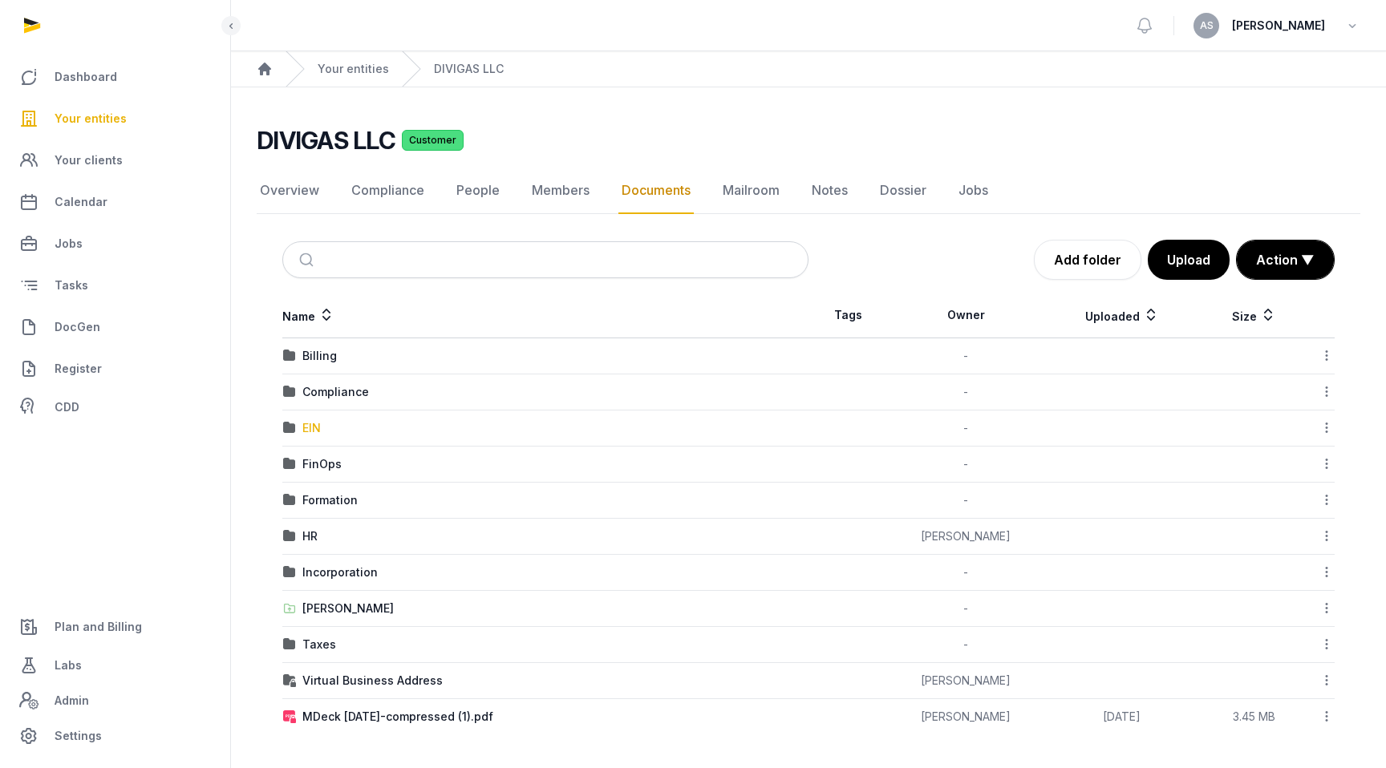
click at [310, 428] on div "EIN" at bounding box center [311, 428] width 18 height 16
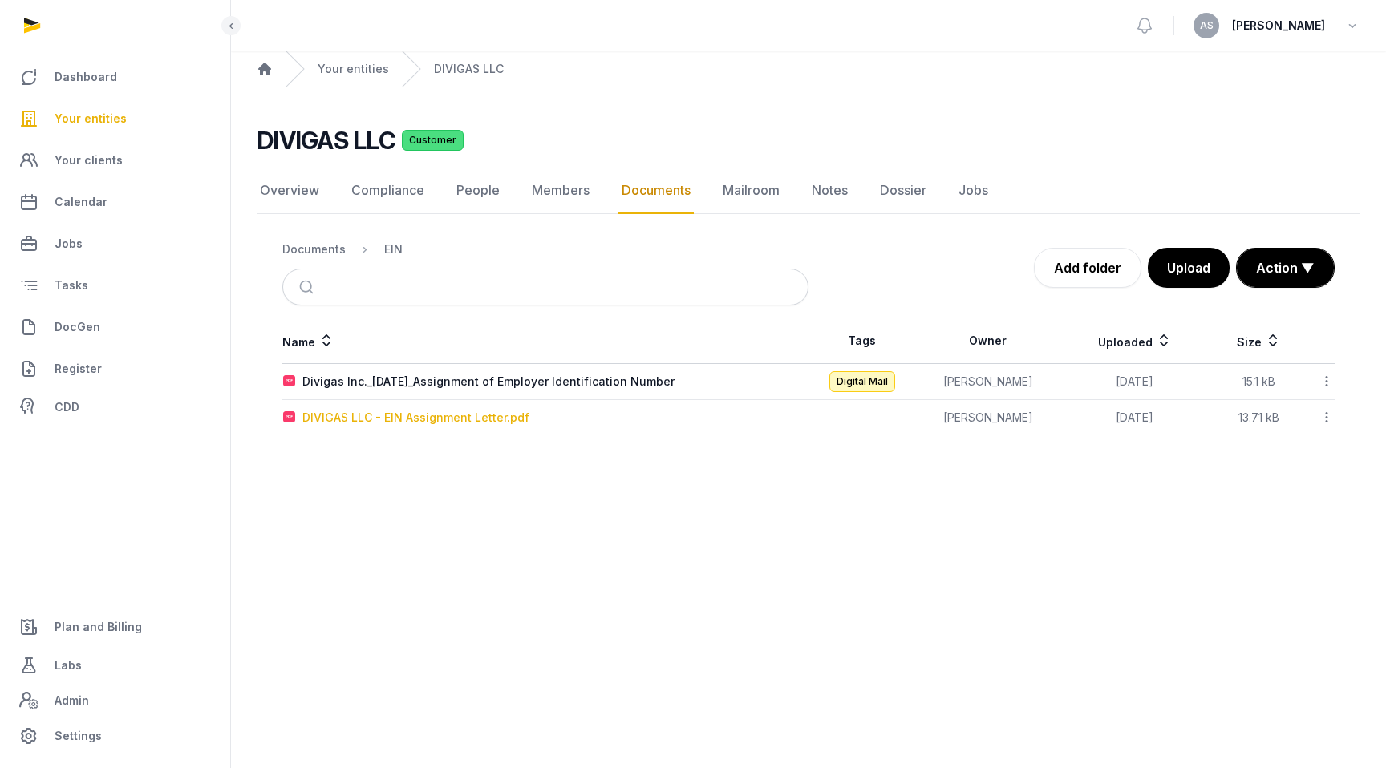
click at [458, 418] on div "DIVIGAS LLC - EIN Assignment Letter.pdf" at bounding box center [415, 418] width 227 height 16
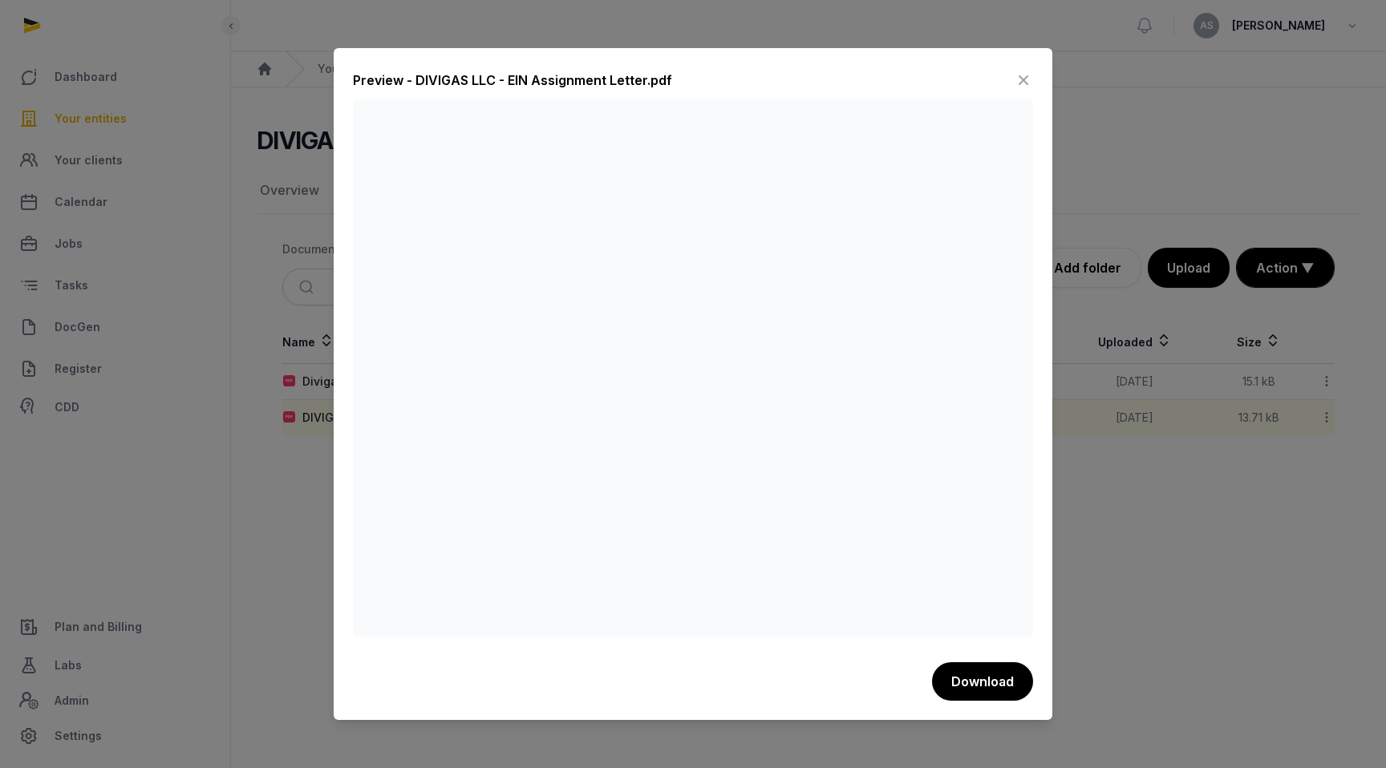
click at [894, 76] on icon at bounding box center [1023, 80] width 19 height 26
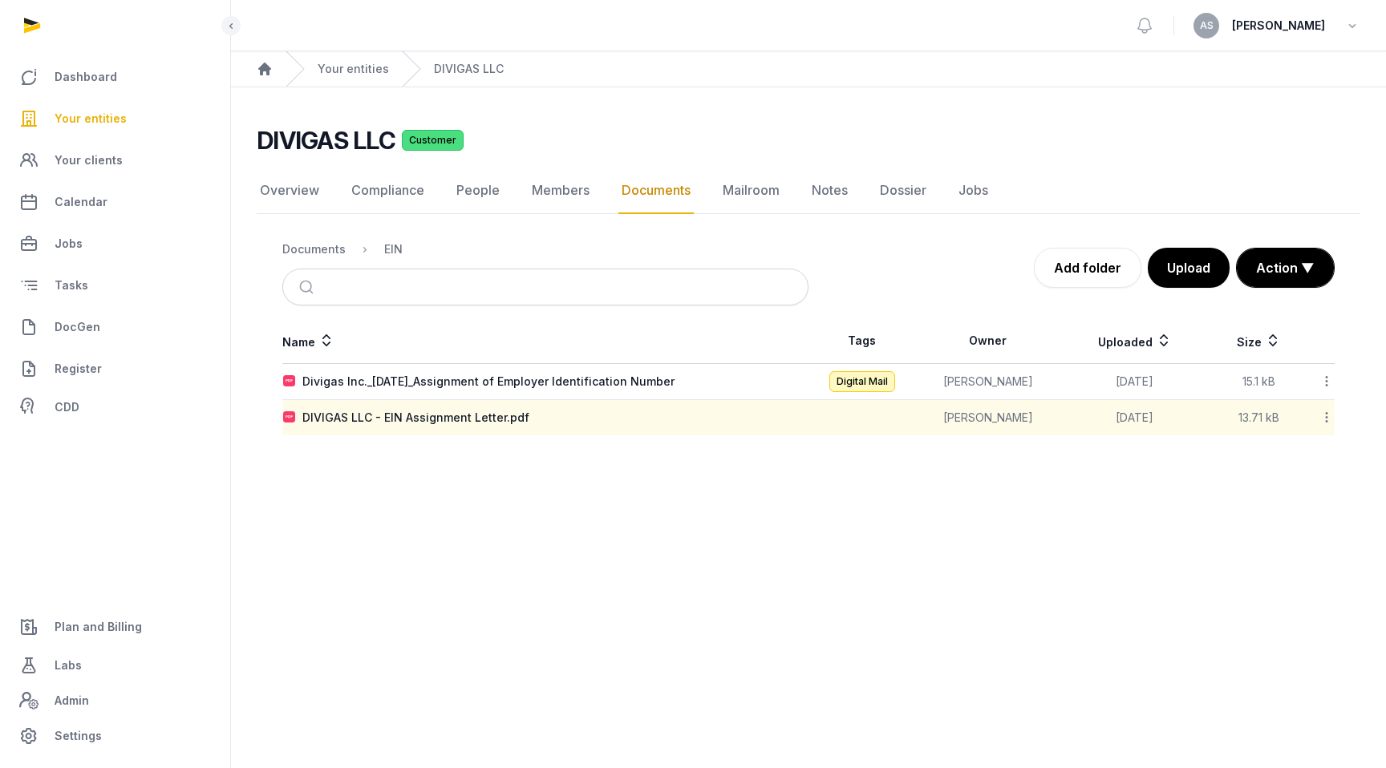
click at [96, 123] on span "Your entities" at bounding box center [91, 118] width 72 height 19
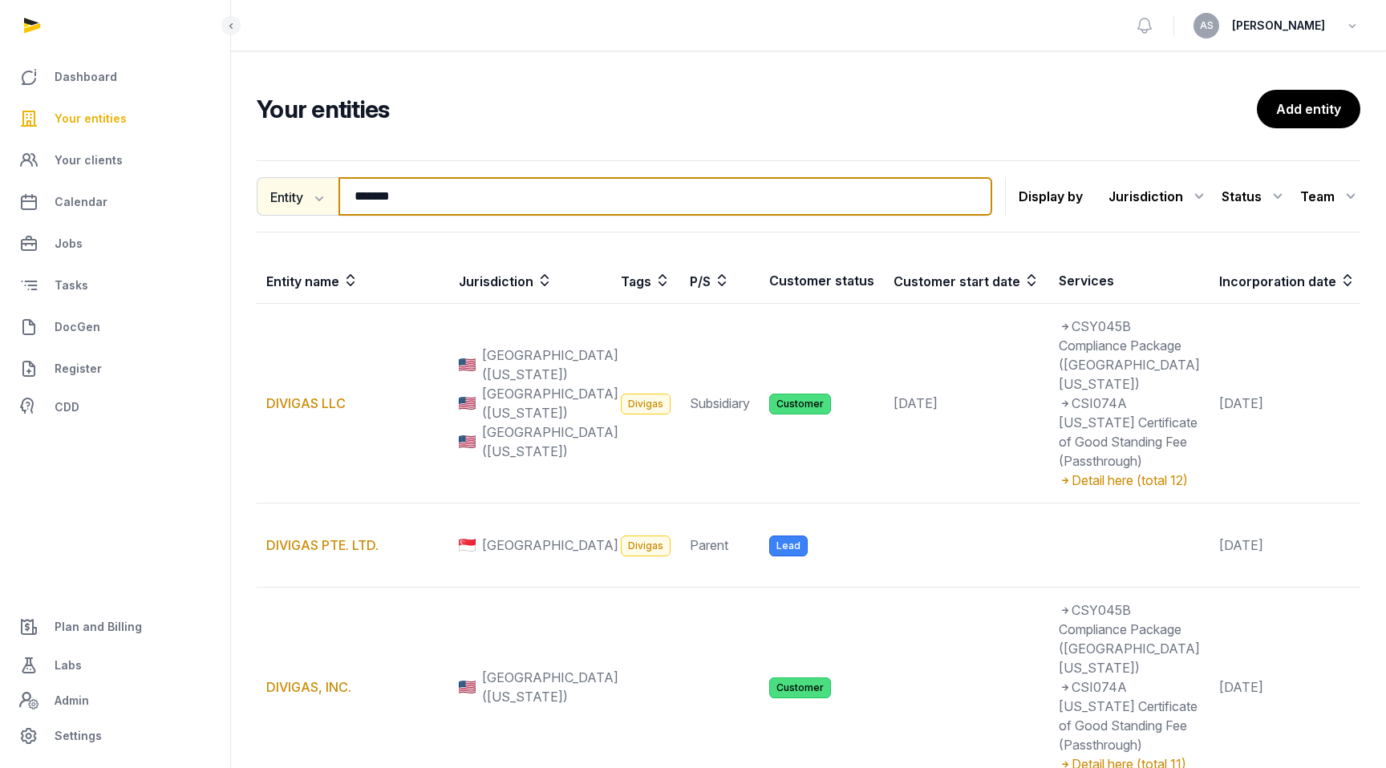
drag, startPoint x: 473, startPoint y: 206, endPoint x: 285, endPoint y: 203, distance: 188.5
click at [284, 203] on div "Entity Entity People Tags Services ******* Search" at bounding box center [625, 196] width 736 height 39
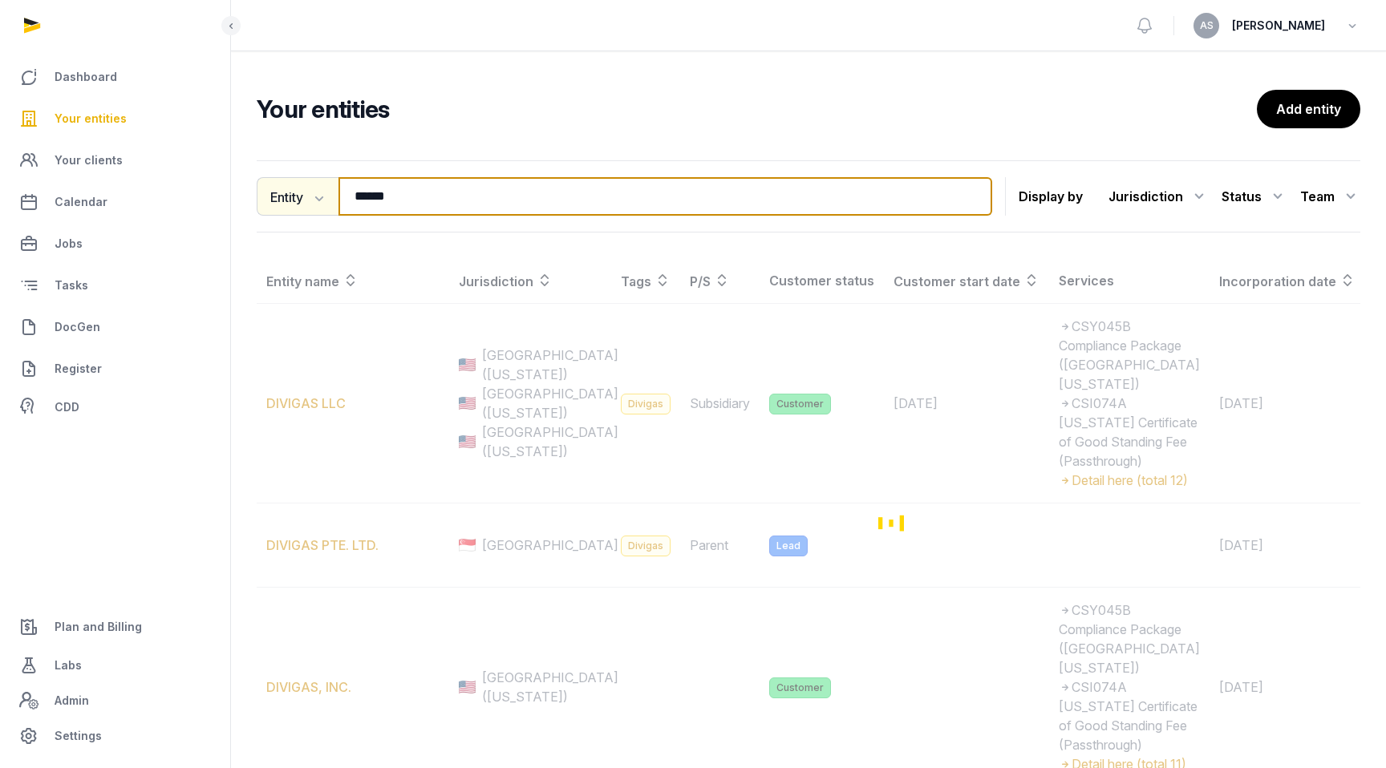
type input "******"
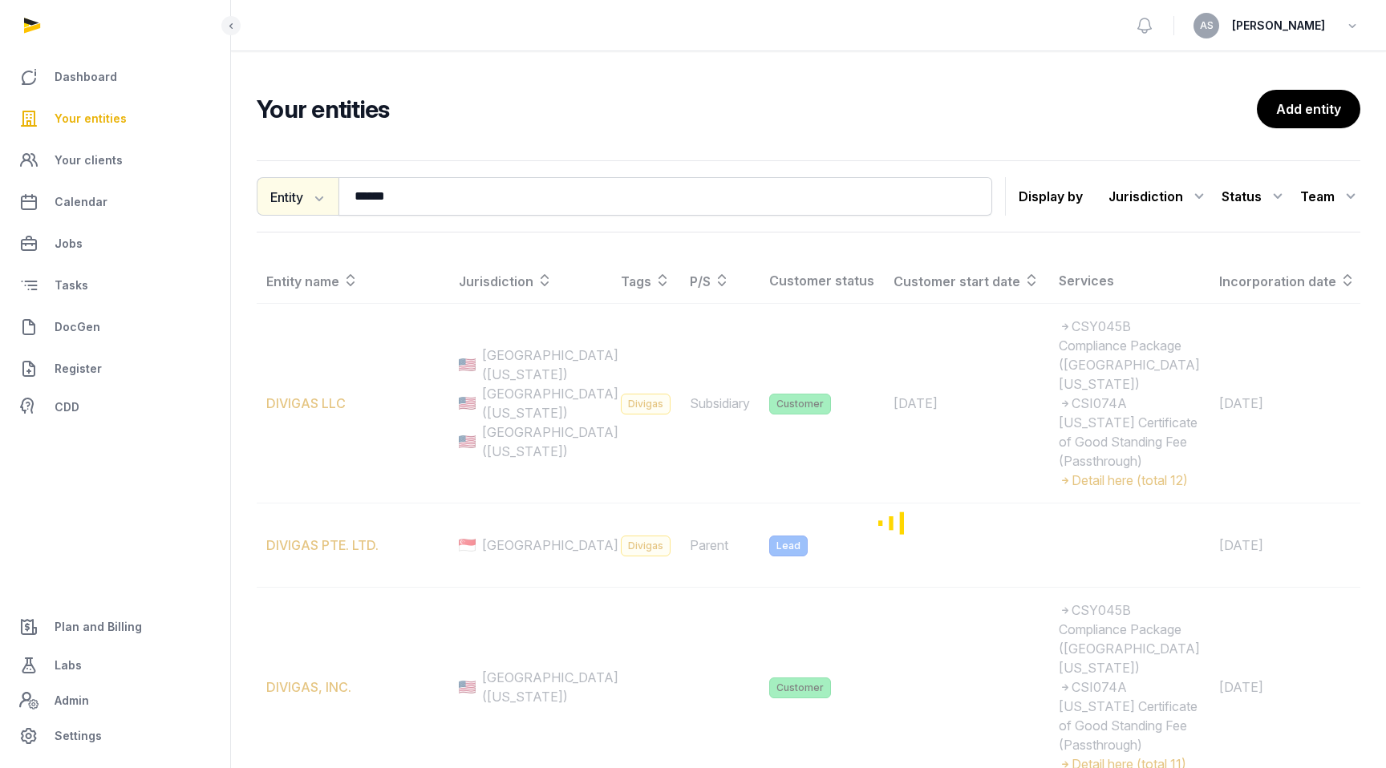
click at [285, 203] on button "Entity" at bounding box center [298, 196] width 82 height 39
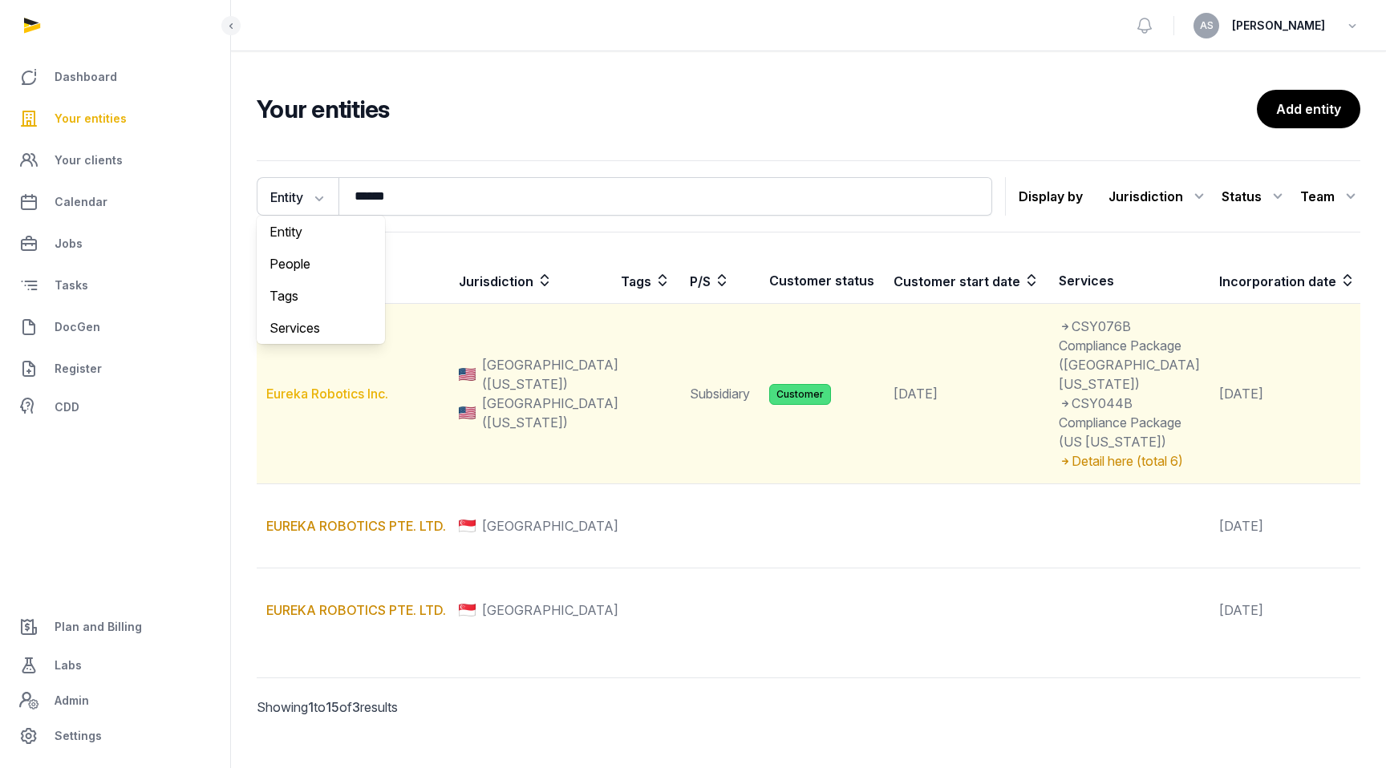
click at [302, 402] on link "Eureka Robotics Inc." at bounding box center [327, 394] width 122 height 16
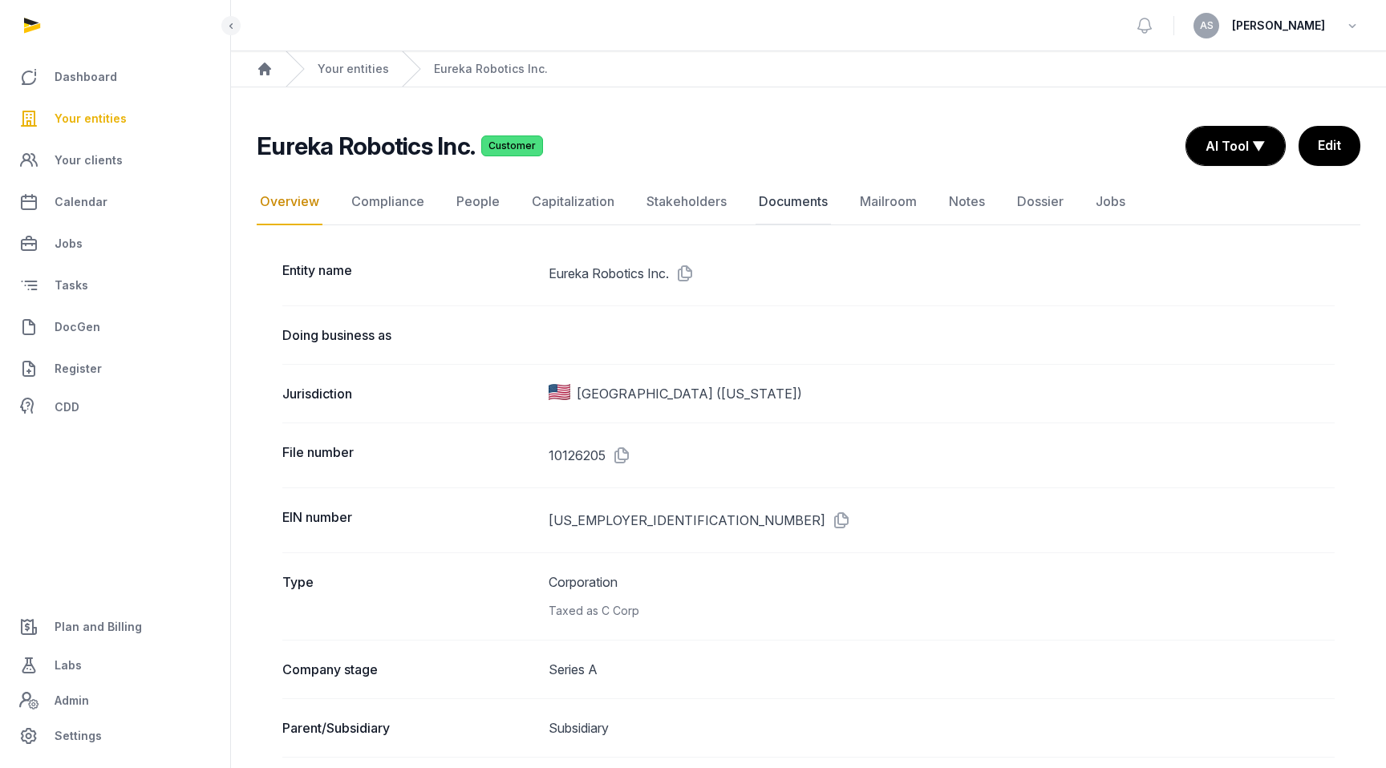
click at [788, 206] on link "Documents" at bounding box center [793, 202] width 75 height 47
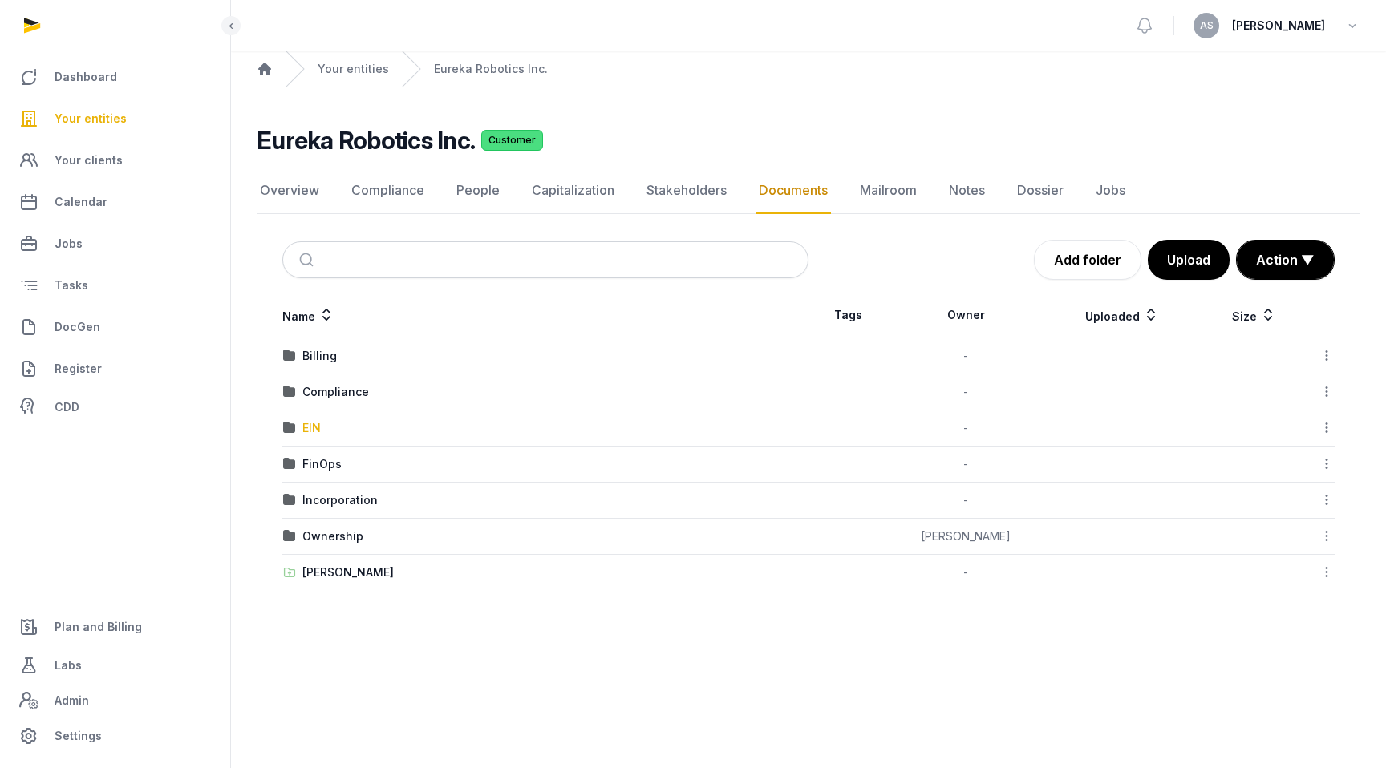
click at [307, 429] on div "EIN" at bounding box center [311, 428] width 18 height 16
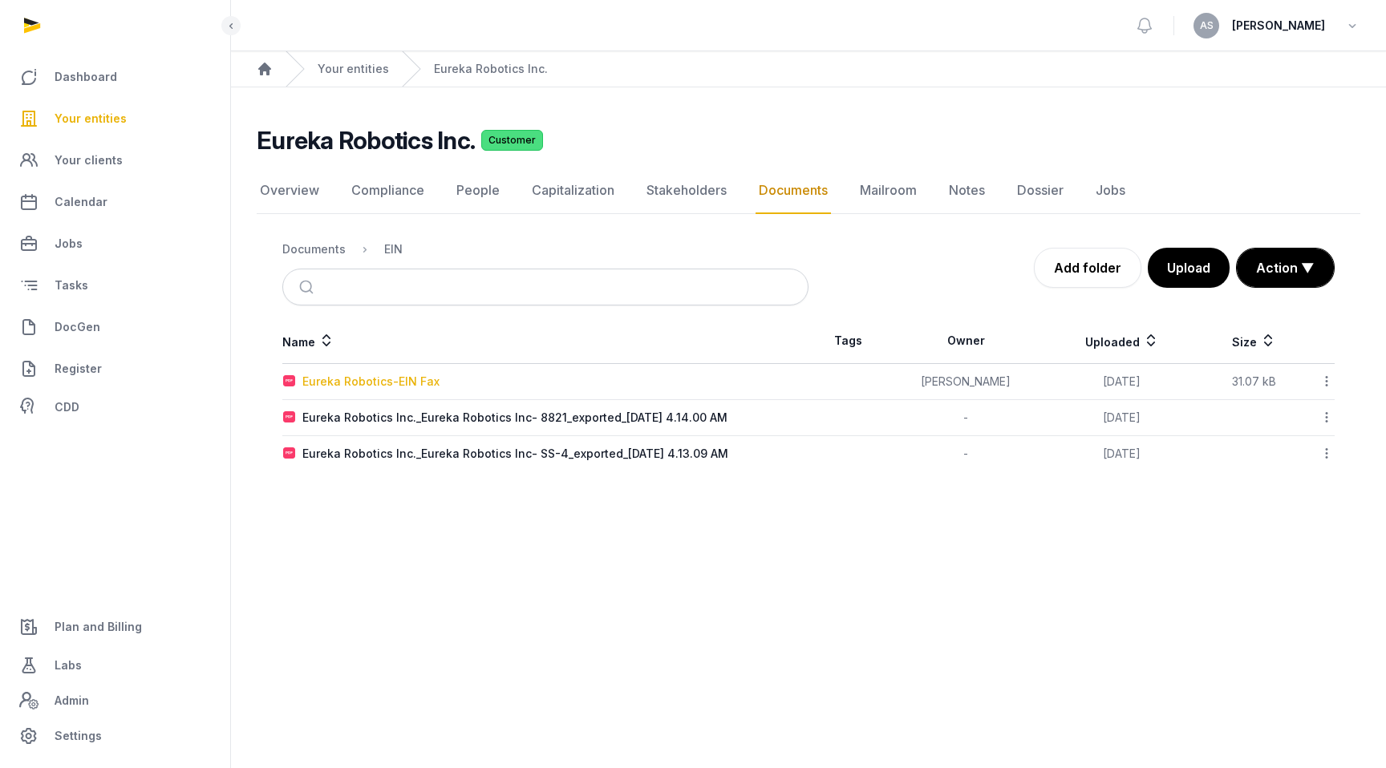
click at [371, 378] on div "Eureka Robotics-EIN Fax" at bounding box center [370, 382] width 137 height 16
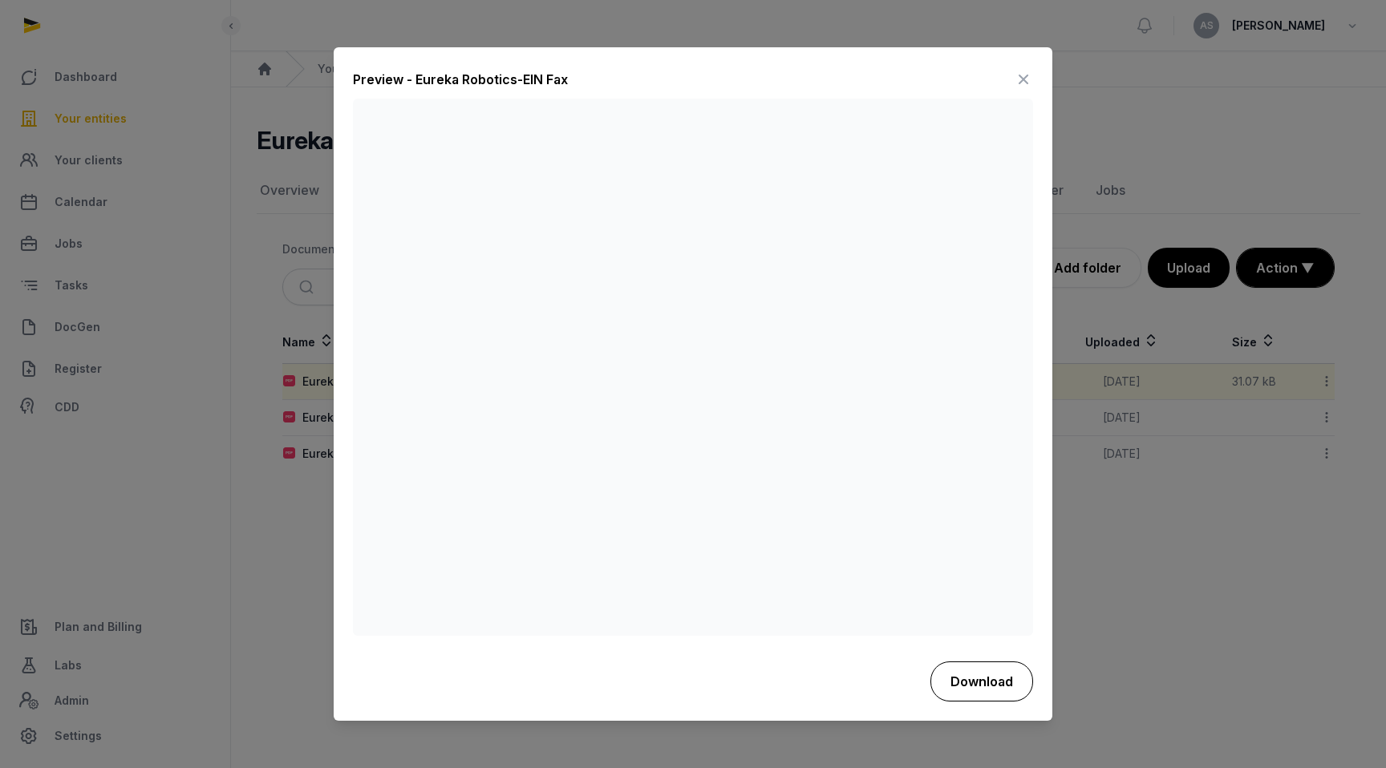
click at [894, 669] on button "Download" at bounding box center [981, 682] width 103 height 40
click at [894, 79] on icon at bounding box center [1023, 80] width 19 height 26
